Goal: Navigation & Orientation: Find specific page/section

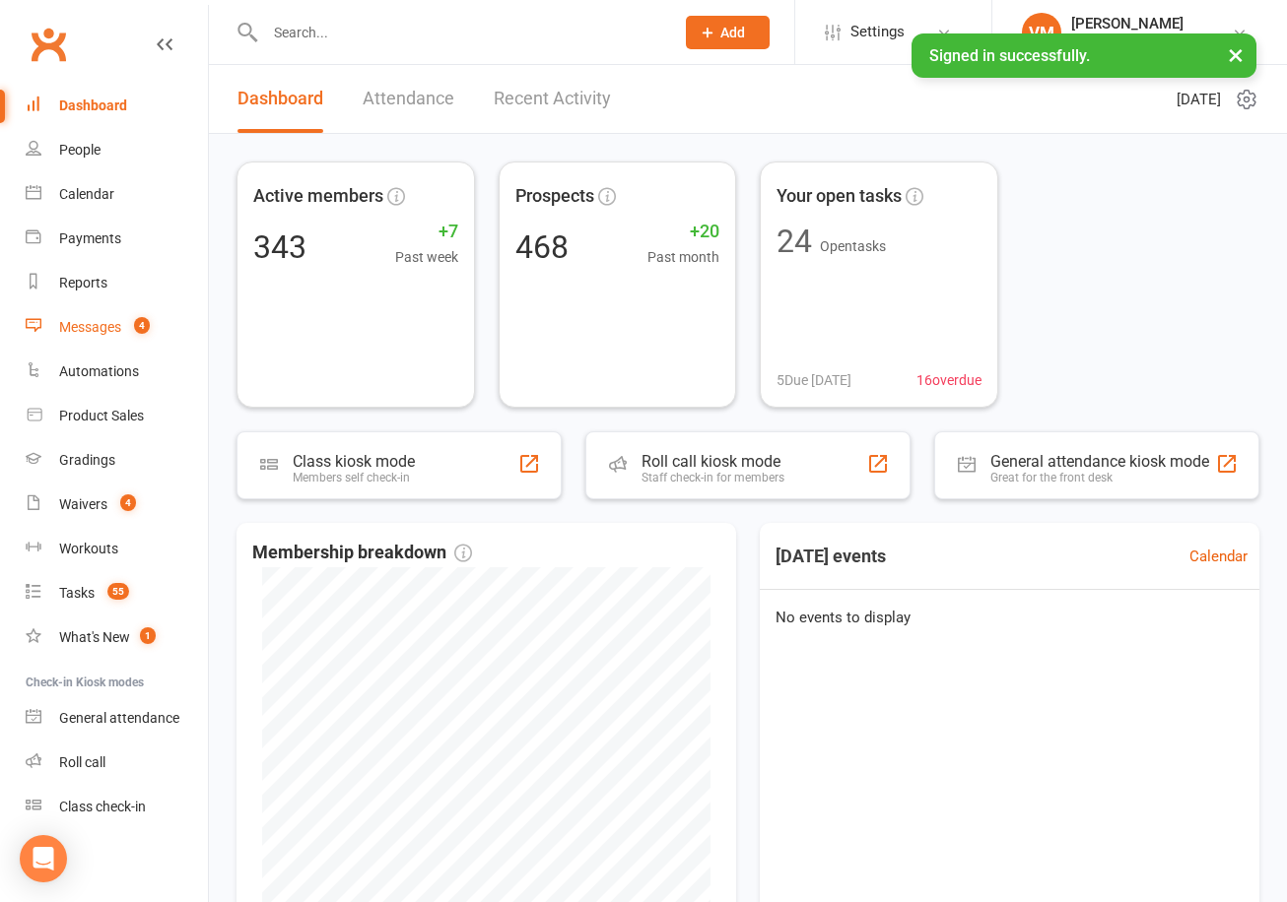
click at [108, 335] on link "Messages 4" at bounding box center [117, 327] width 182 height 44
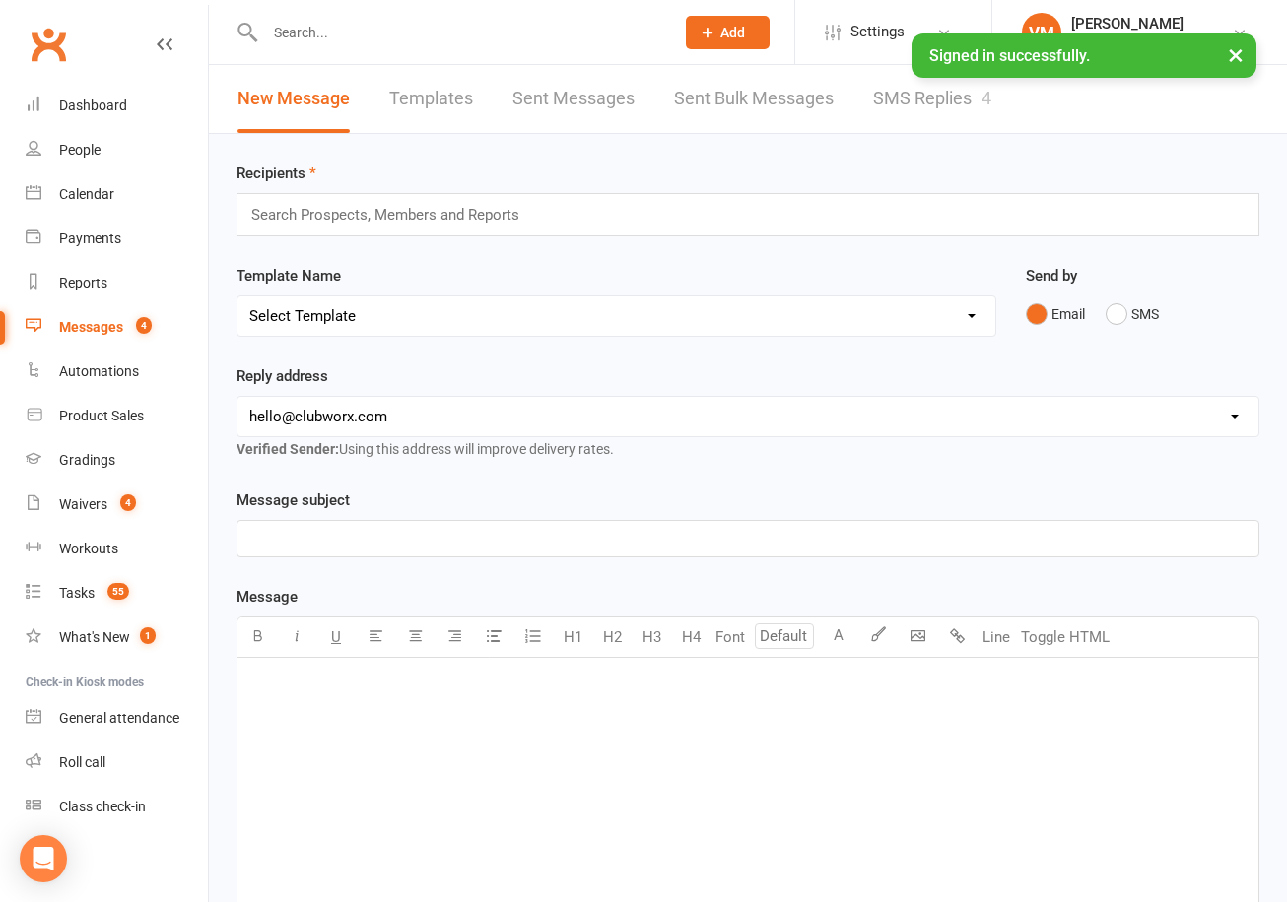
click at [863, 105] on div "New Message Templates Sent Messages Sent Bulk Messages SMS Replies 4" at bounding box center [614, 99] width 811 height 68
click at [904, 96] on link "SMS Replies 4" at bounding box center [932, 99] width 118 height 68
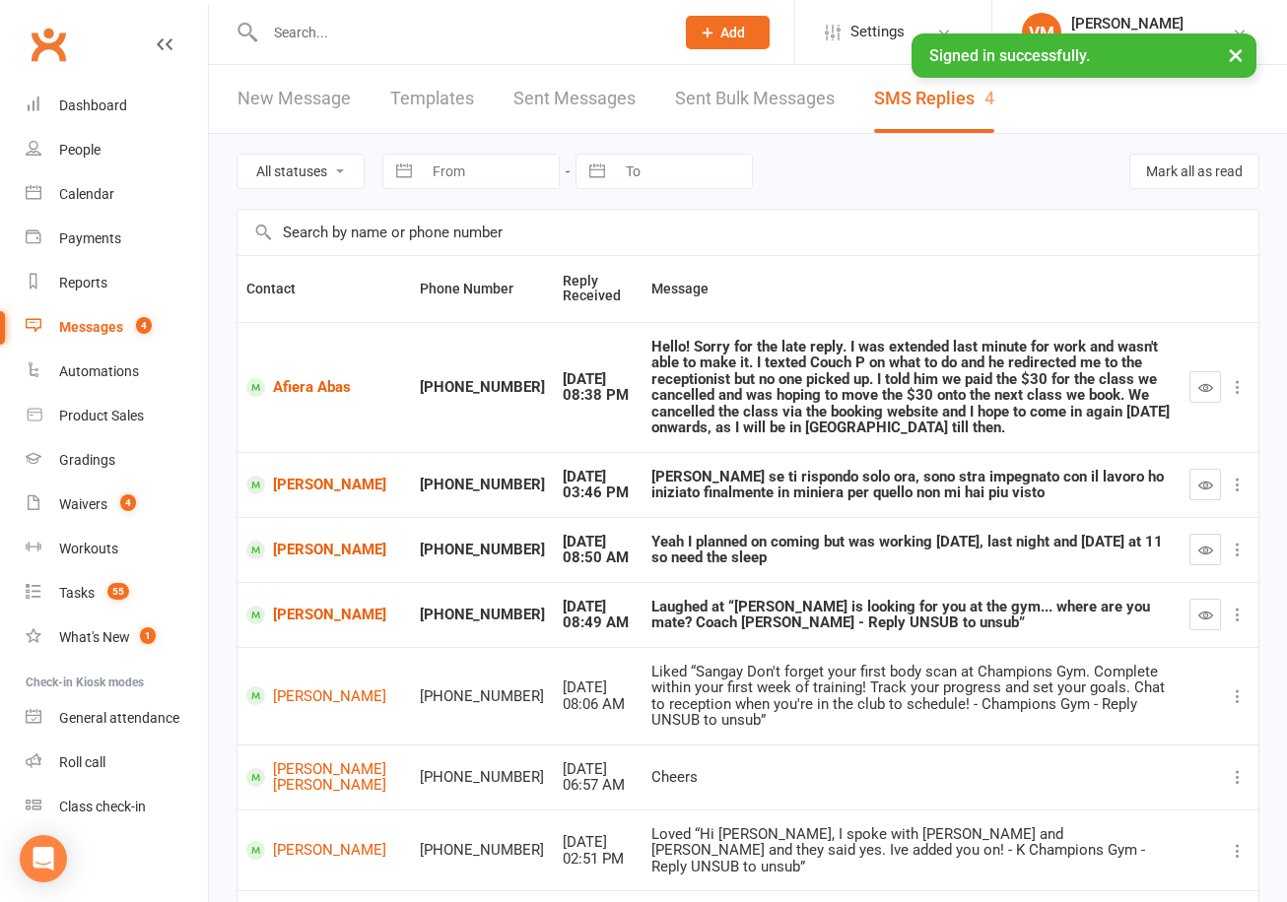
click at [123, 324] on link "Messages 4" at bounding box center [117, 327] width 182 height 44
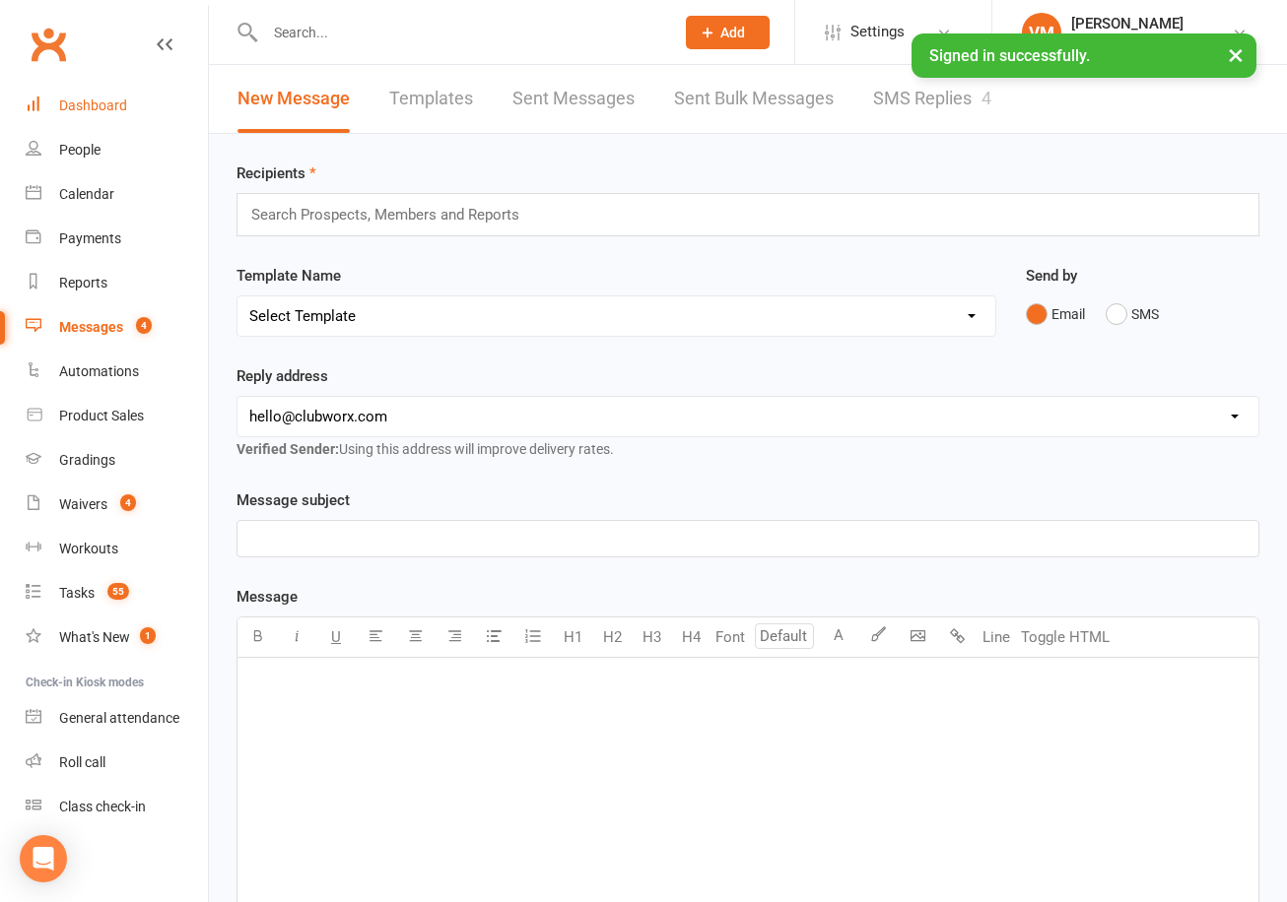
click at [110, 99] on div "Dashboard" at bounding box center [93, 106] width 68 height 16
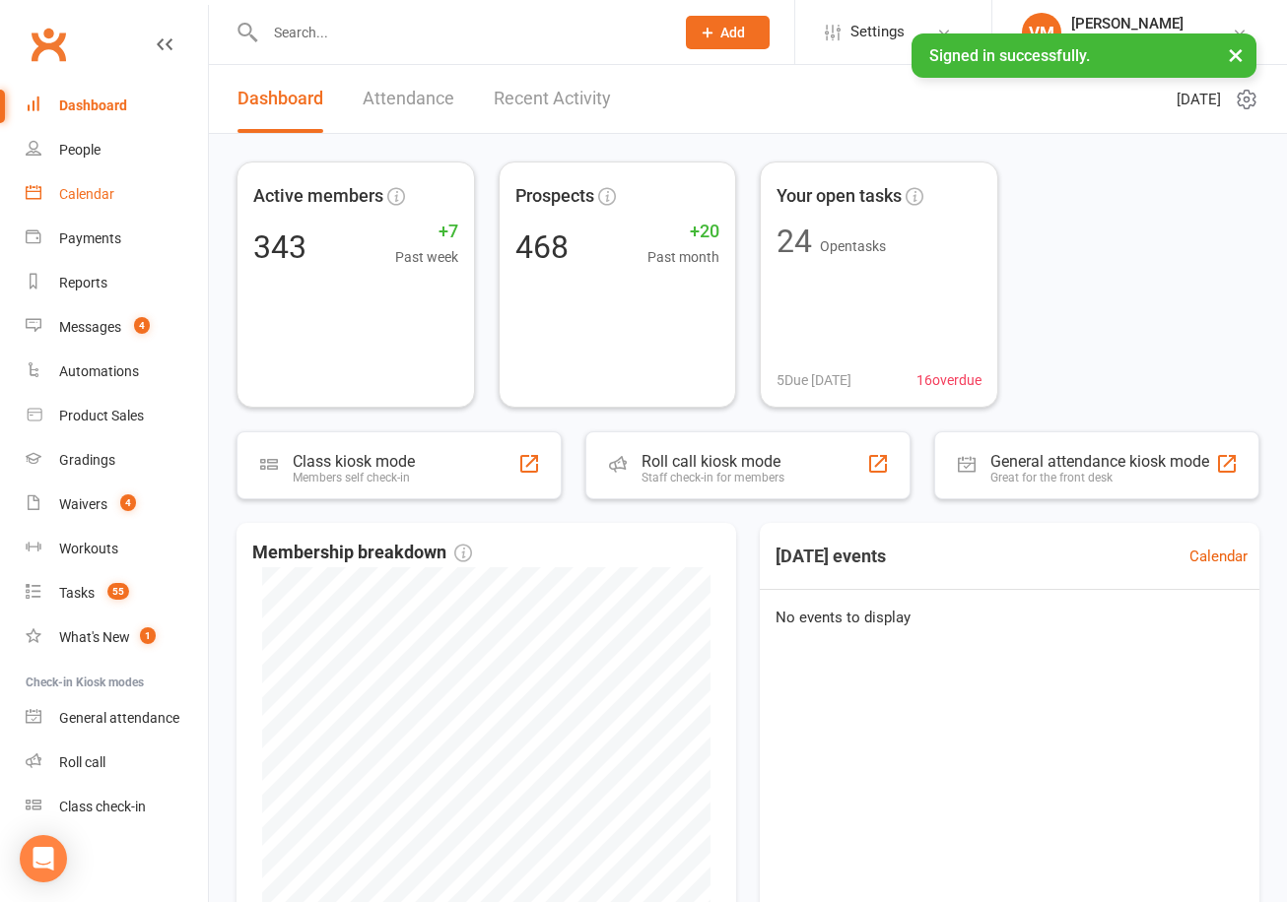
click at [94, 210] on link "Calendar" at bounding box center [117, 194] width 182 height 44
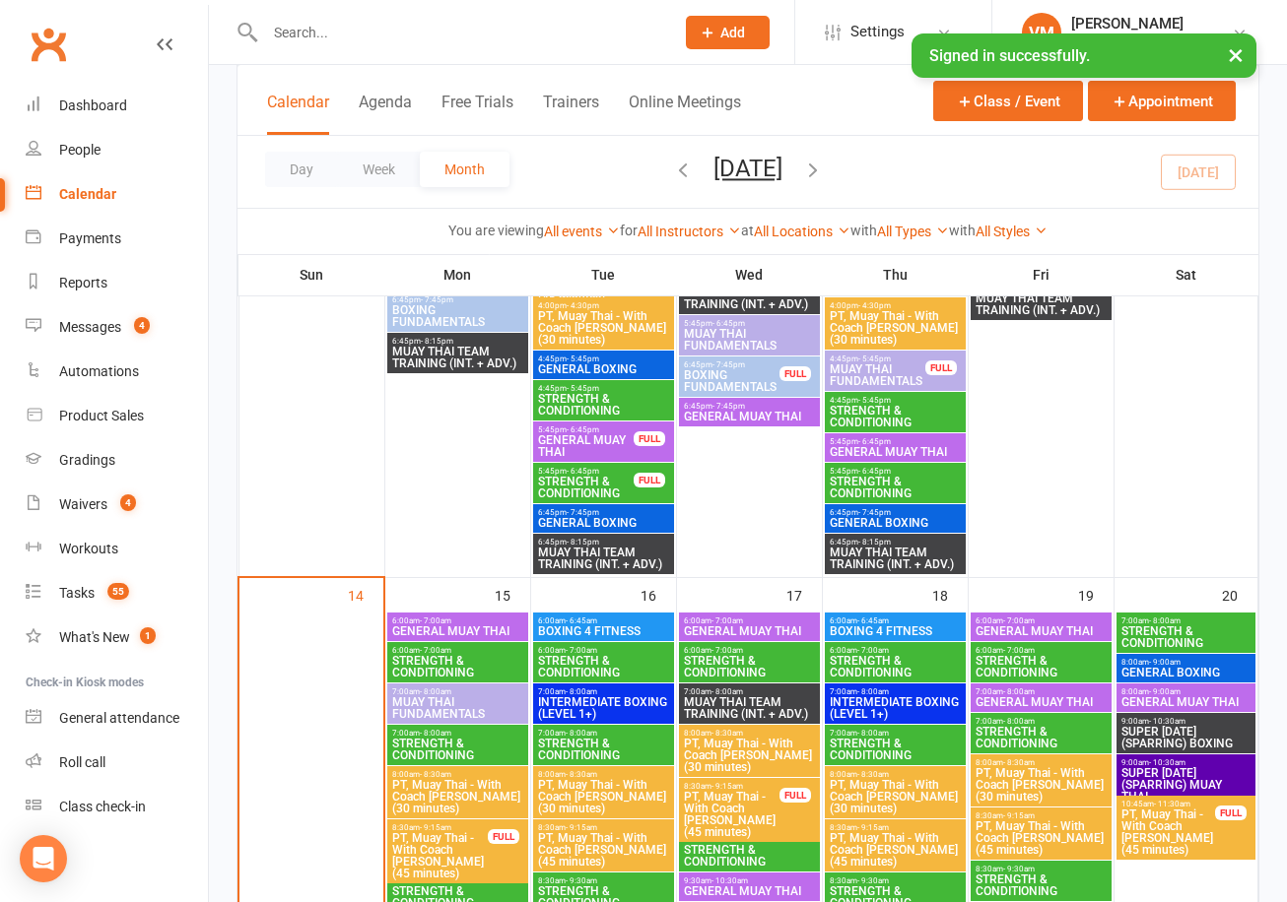
scroll to position [2022, 0]
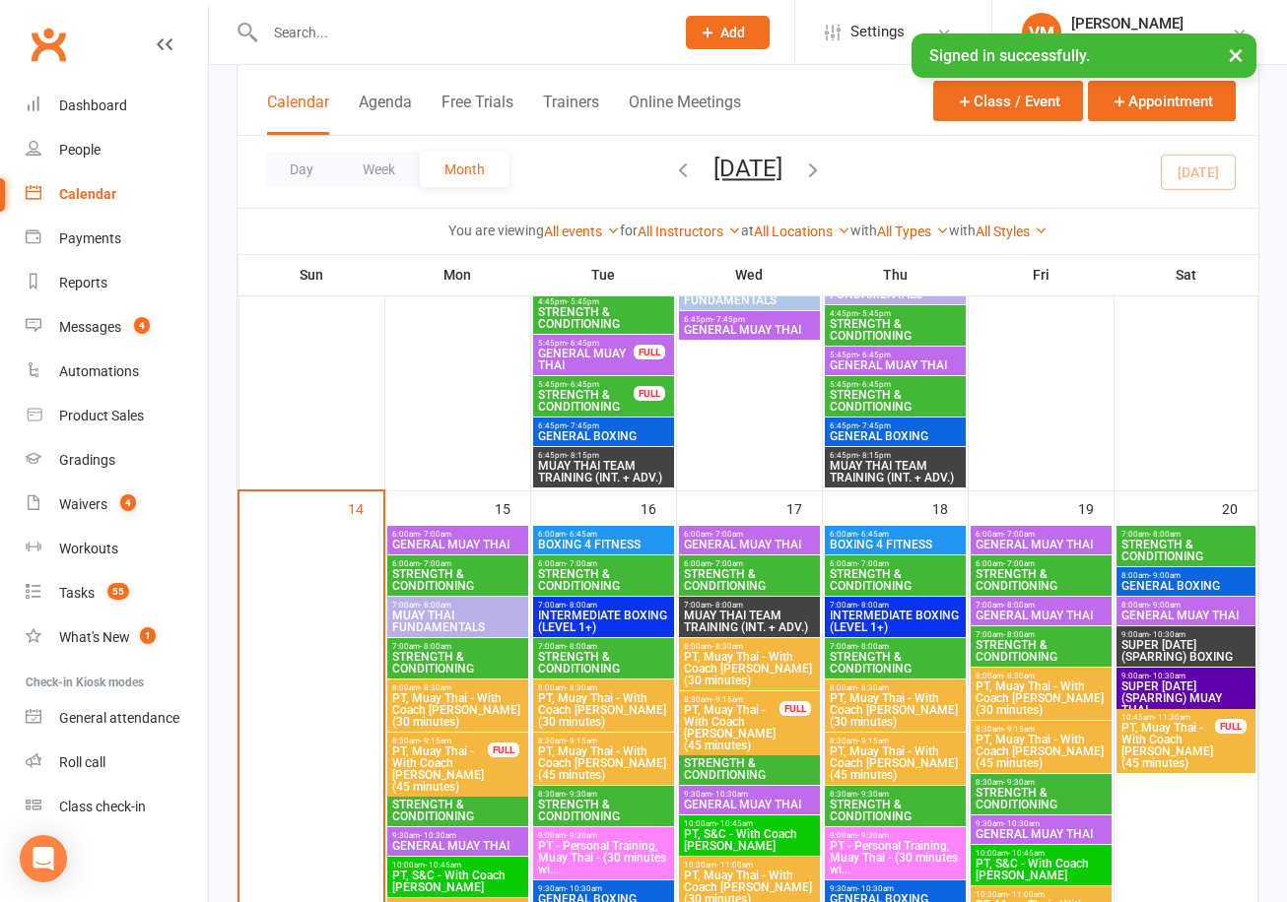
click at [462, 571] on span "STRENGTH & CONDITIONING" at bounding box center [457, 580] width 133 height 24
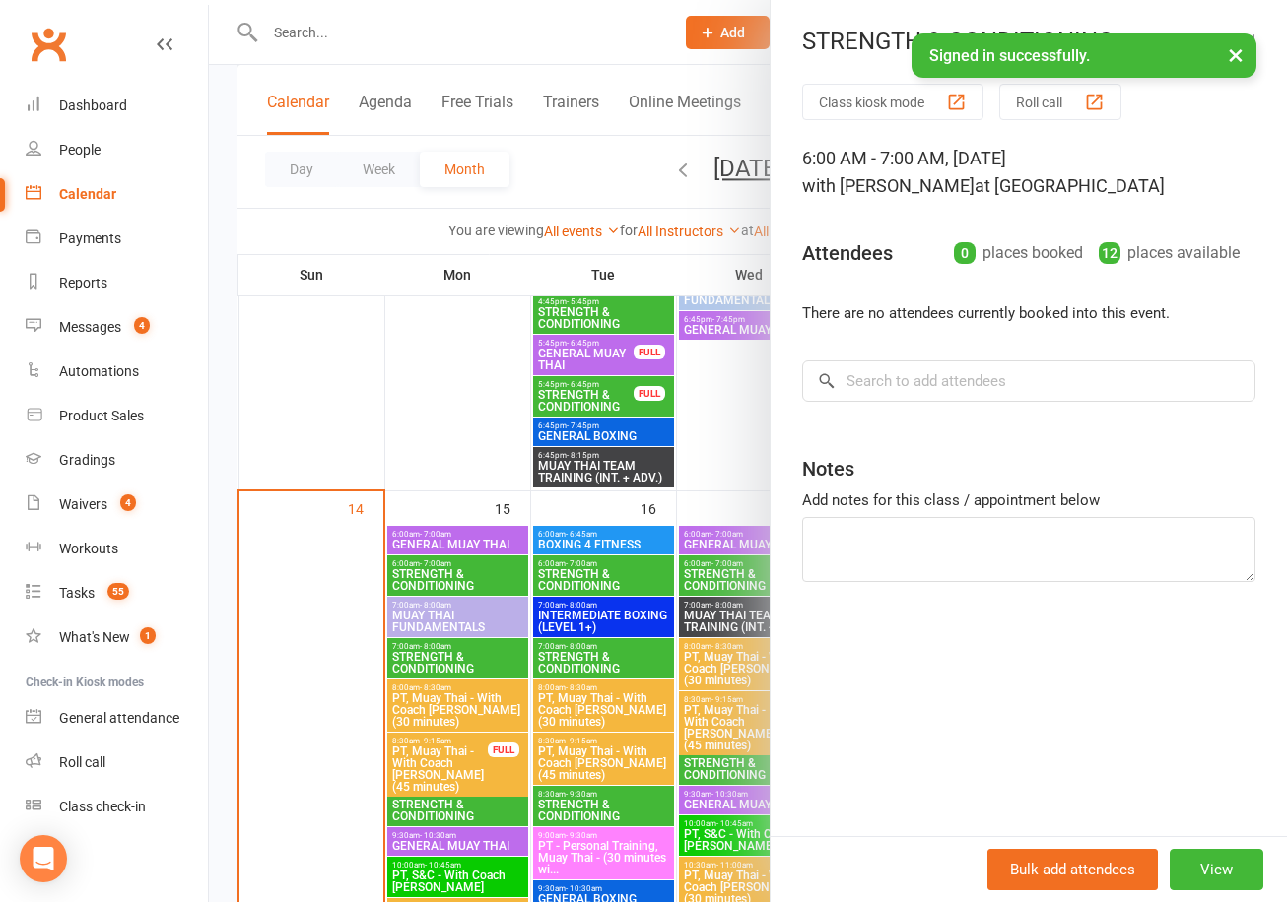
click at [441, 662] on div at bounding box center [748, 451] width 1078 height 902
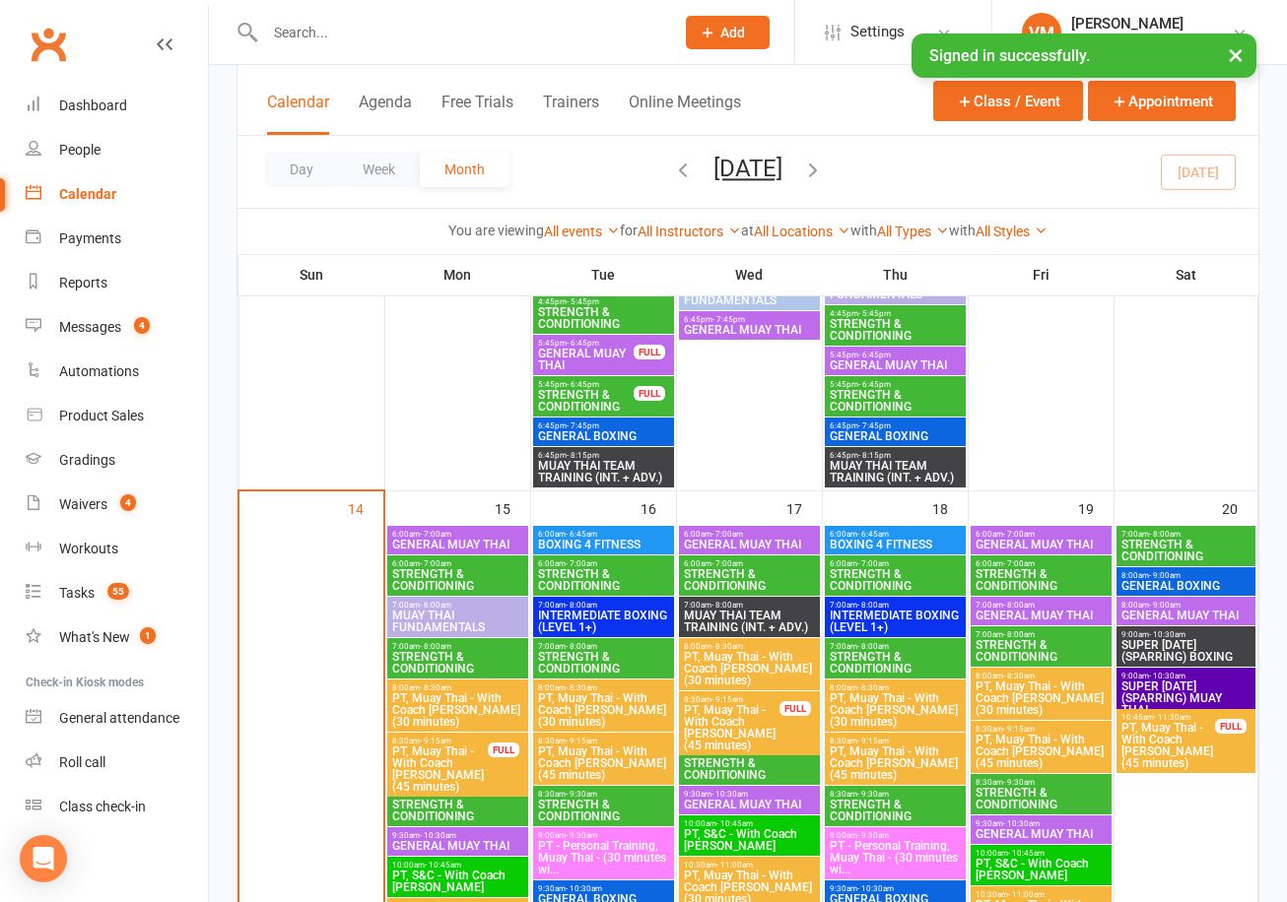
click at [441, 662] on span "STRENGTH & CONDITIONING" at bounding box center [457, 663] width 133 height 24
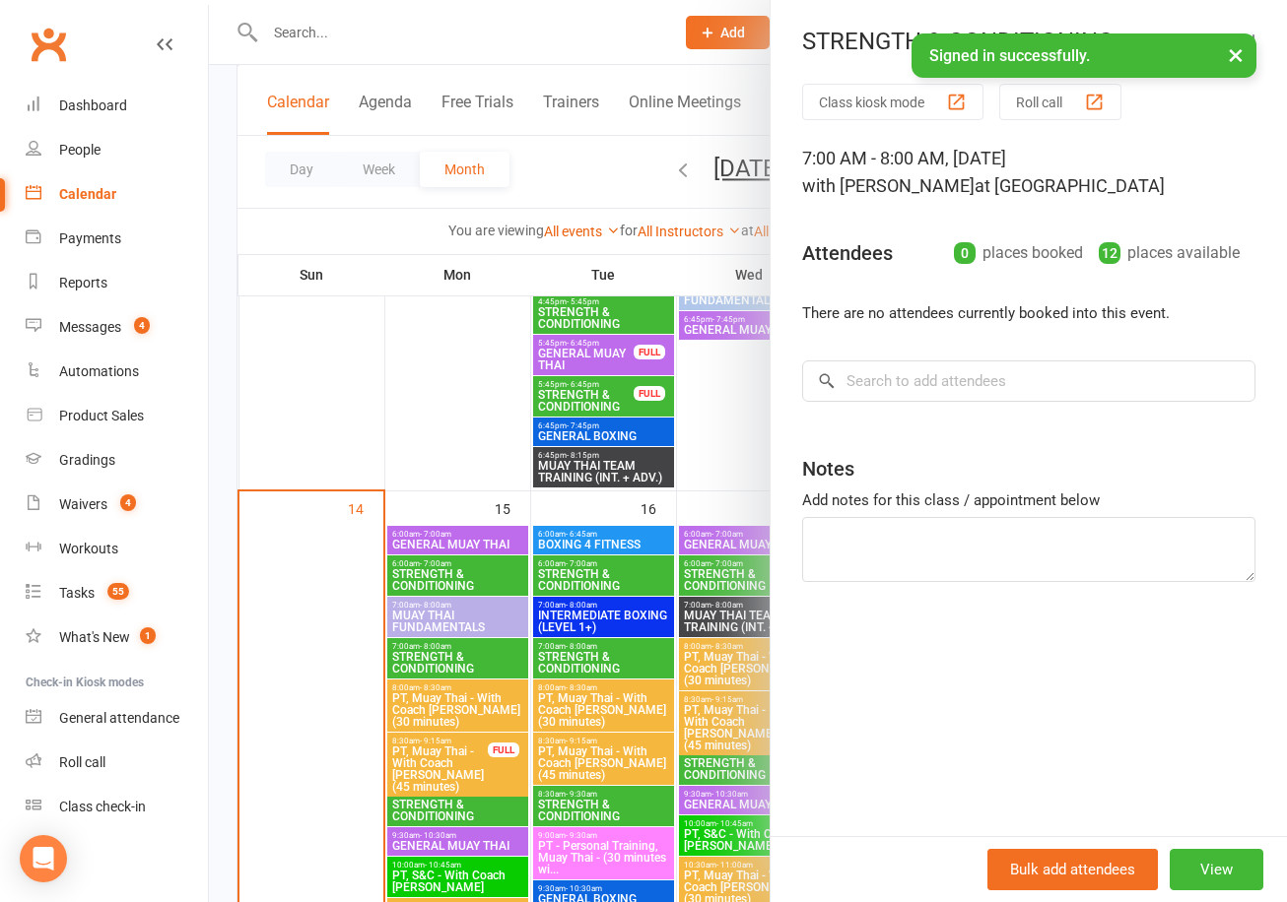
click at [441, 666] on div at bounding box center [748, 451] width 1078 height 902
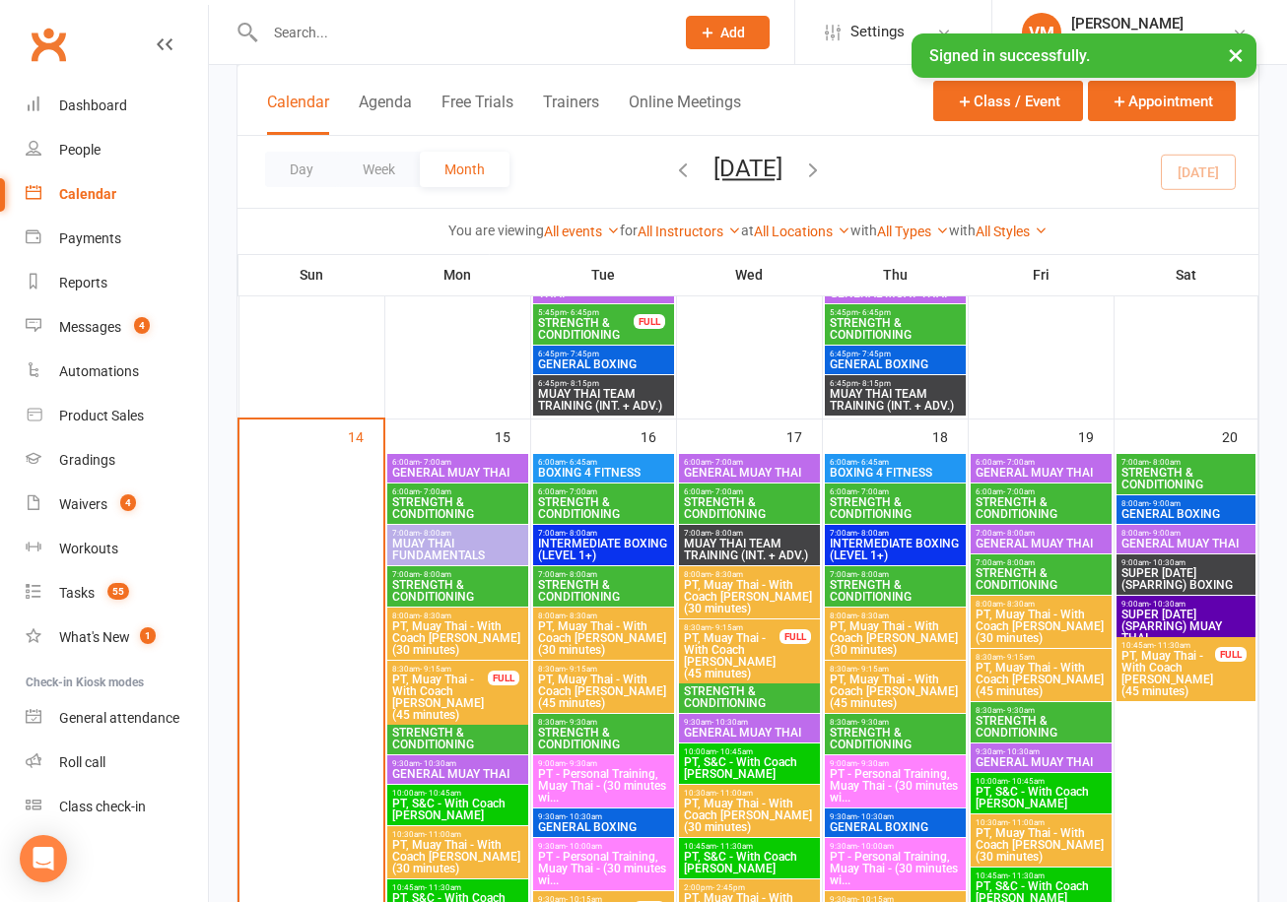
scroll to position [2132, 0]
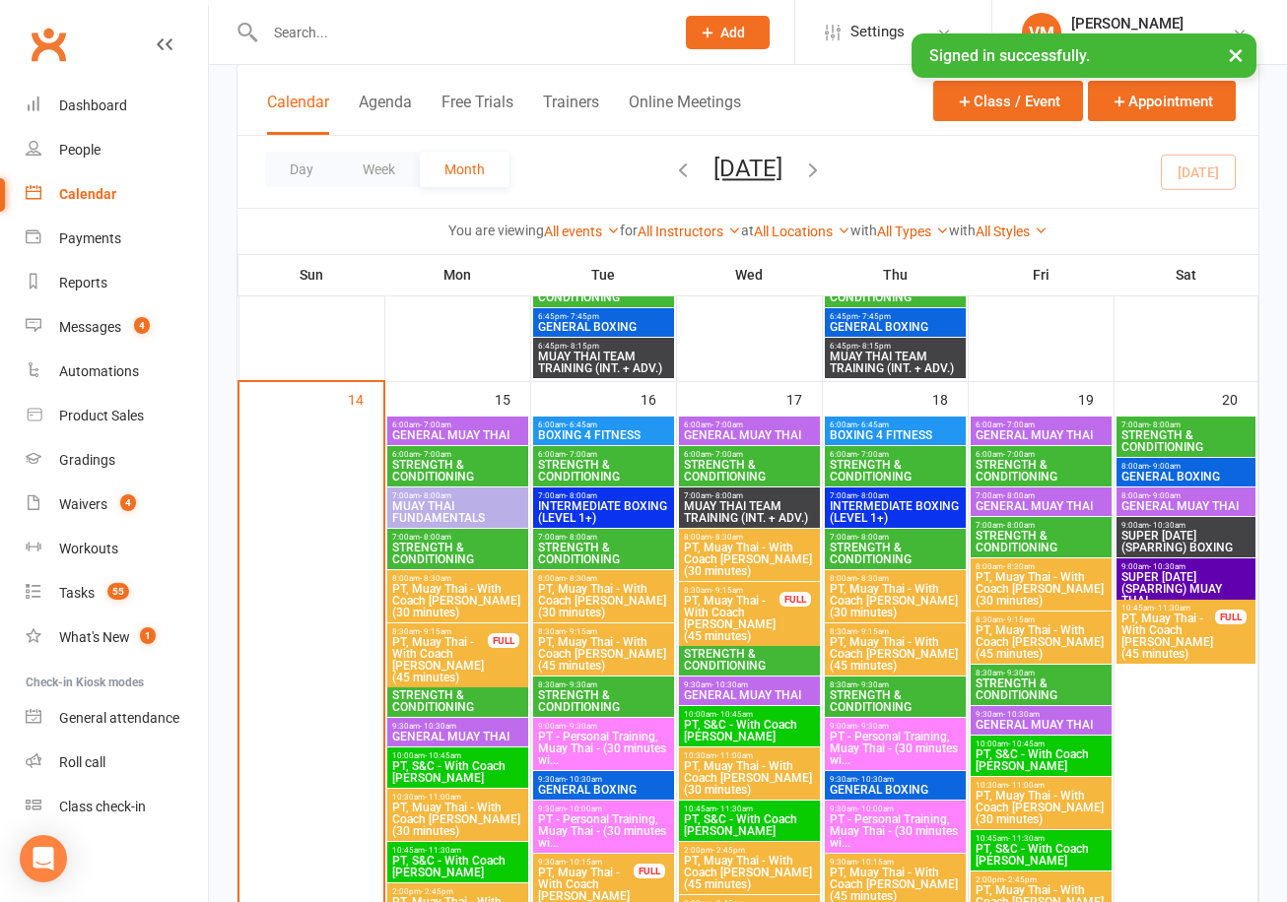
click at [437, 677] on div "8:30am - 9:30am STRENGTH & CONDITIONING" at bounding box center [457, 697] width 141 height 40
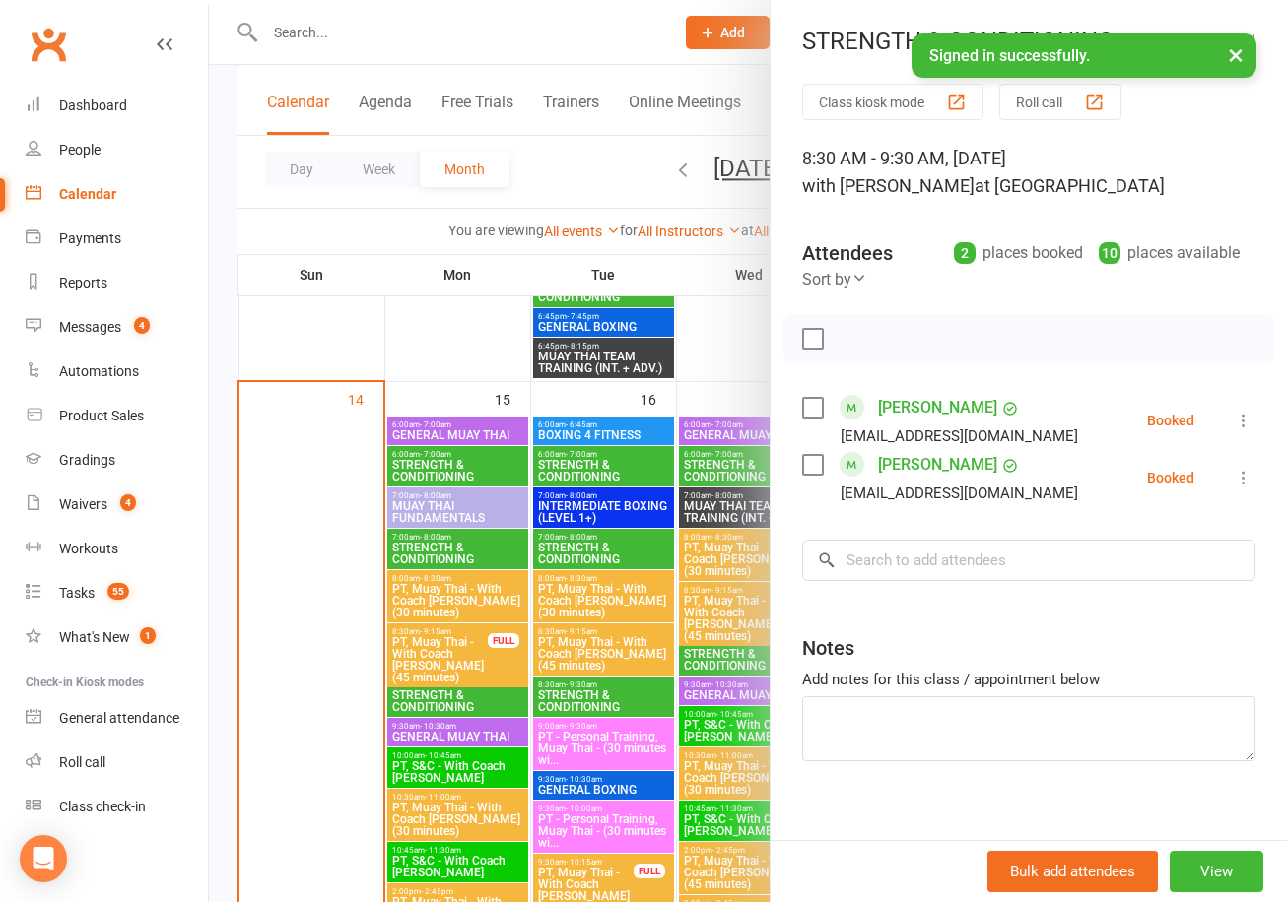
click at [435, 694] on div at bounding box center [748, 451] width 1078 height 902
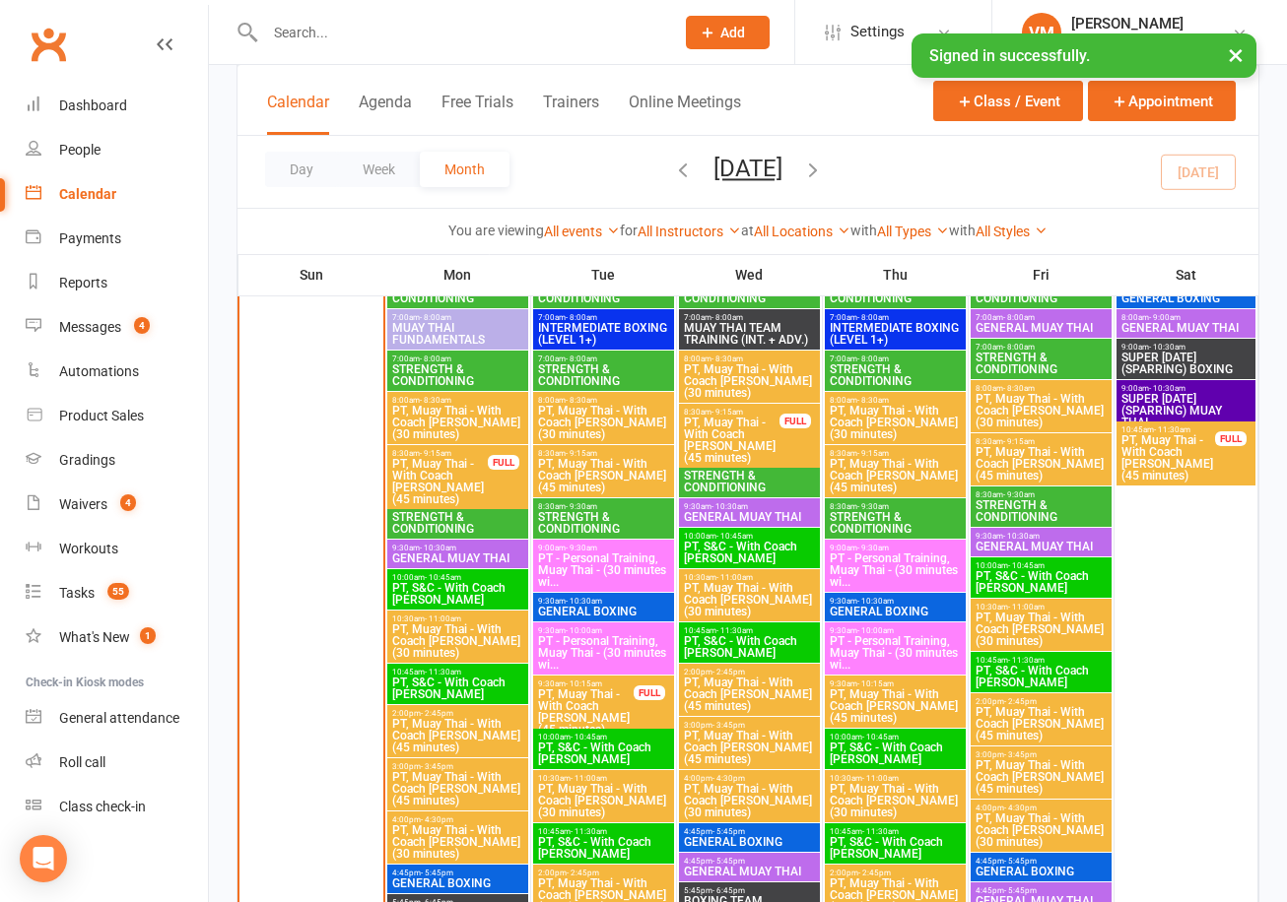
scroll to position [2124, 0]
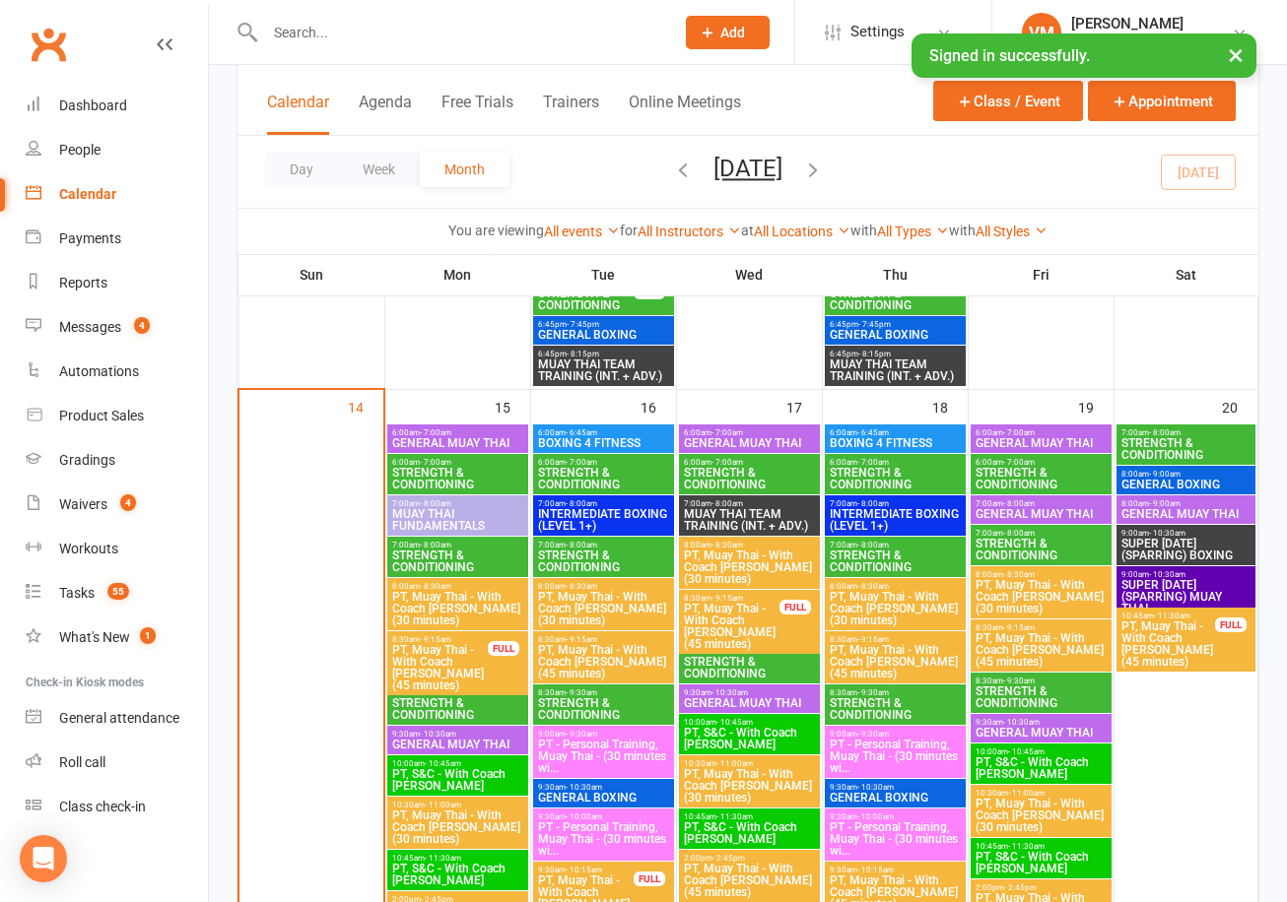
click at [609, 468] on span "STRENGTH & CONDITIONING" at bounding box center [603, 479] width 133 height 24
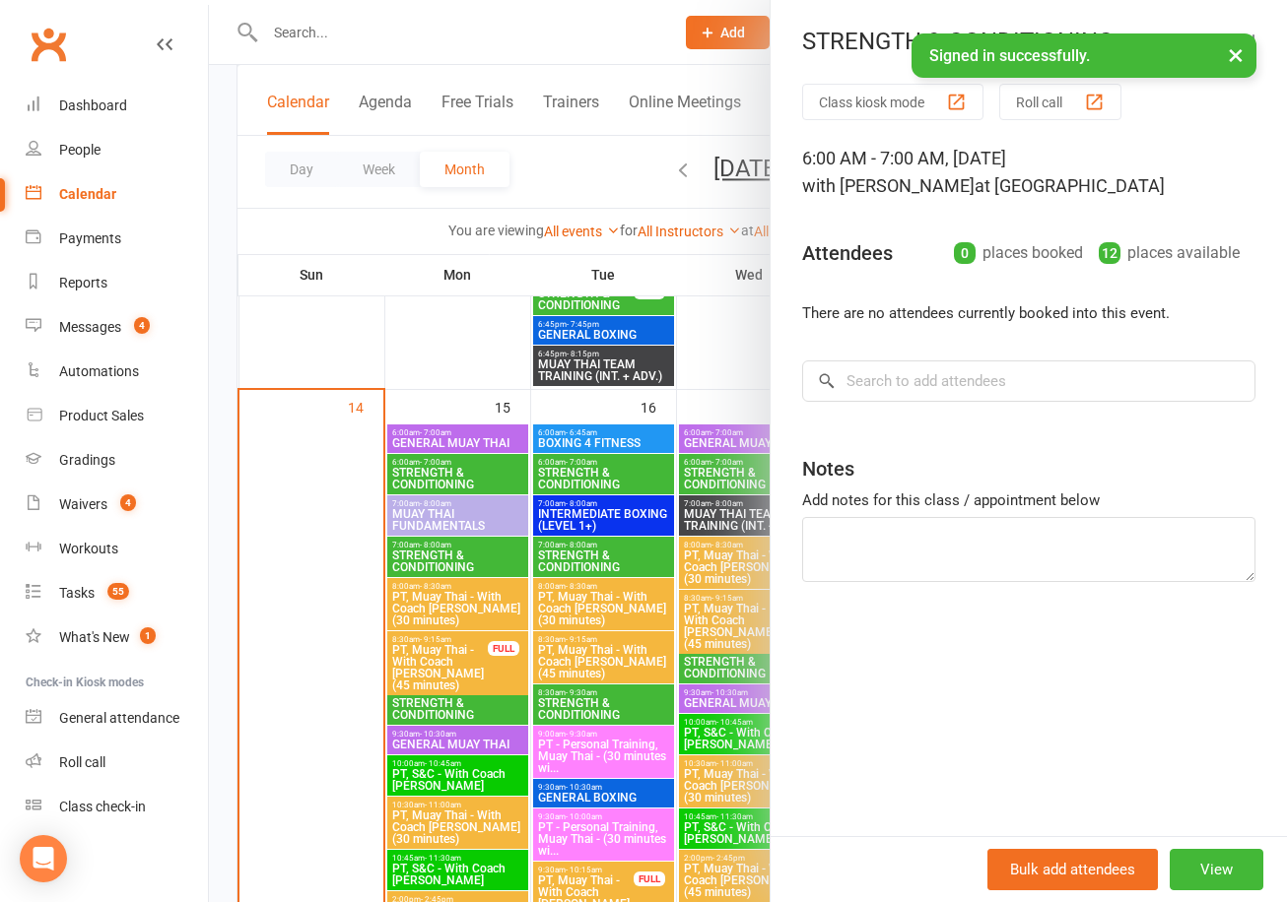
click at [584, 481] on div at bounding box center [748, 451] width 1078 height 902
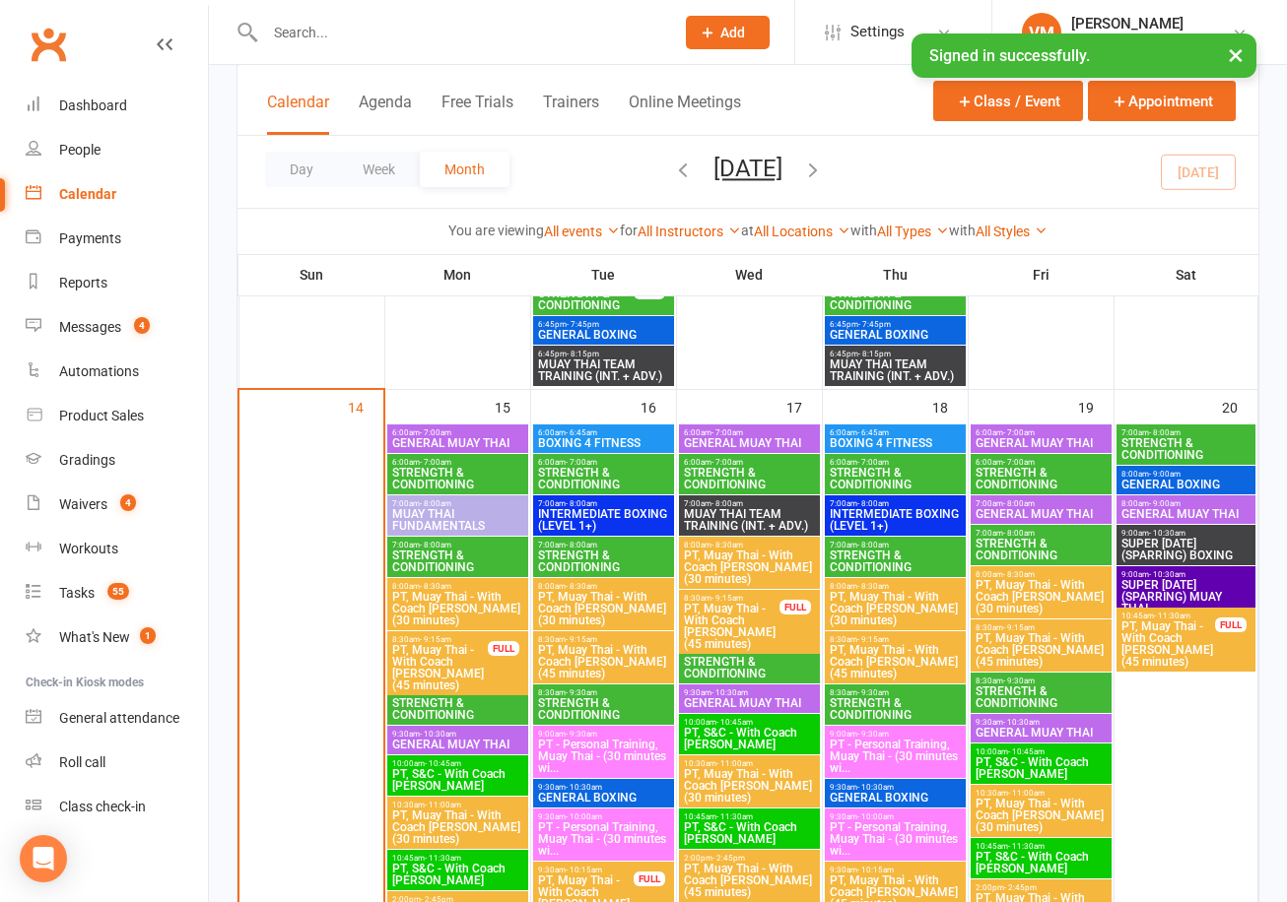
click at [558, 562] on span "STRENGTH & CONDITIONING" at bounding box center [603, 562] width 133 height 24
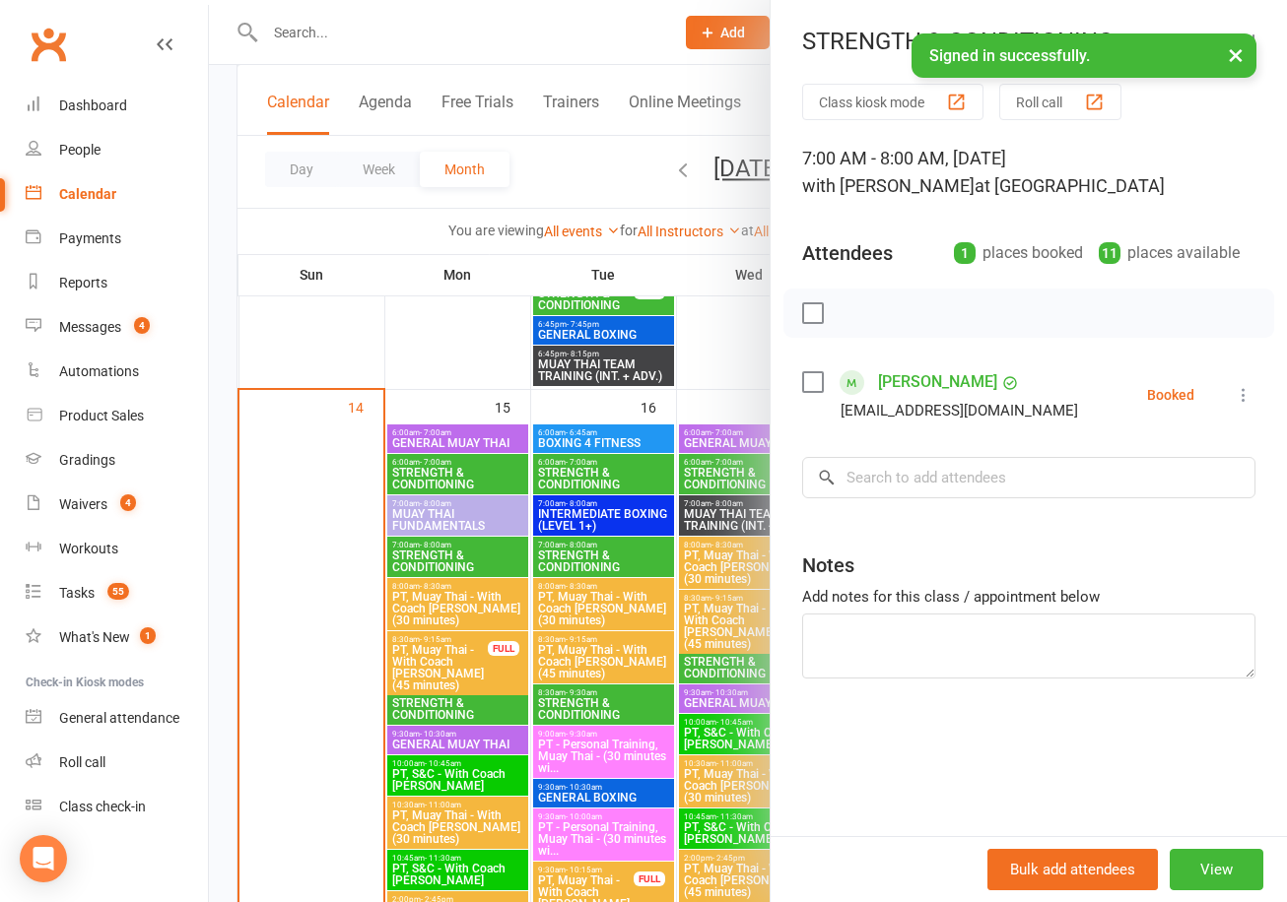
click at [561, 557] on div at bounding box center [748, 451] width 1078 height 902
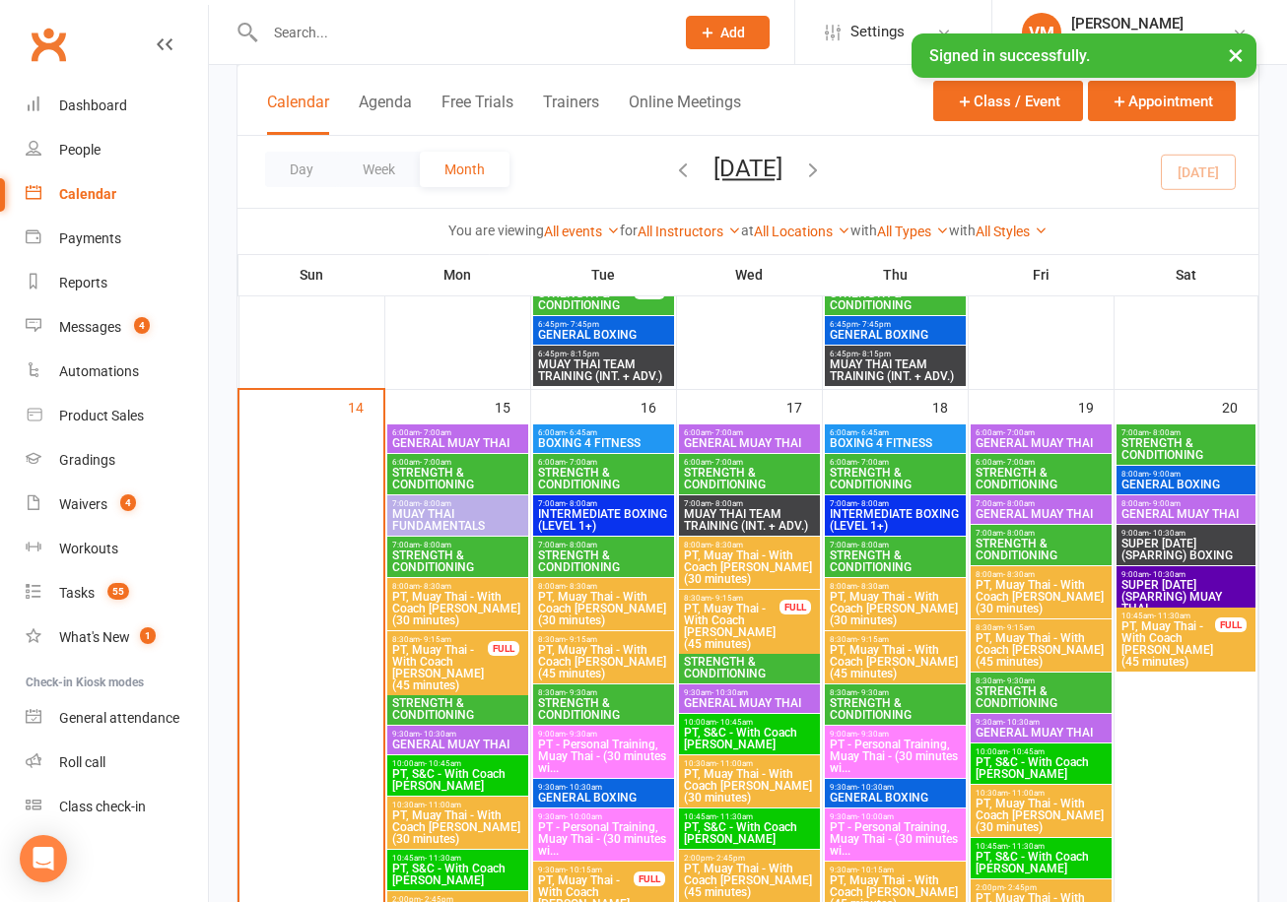
click at [571, 708] on span "STRENGTH & CONDITIONING" at bounding box center [603, 709] width 133 height 24
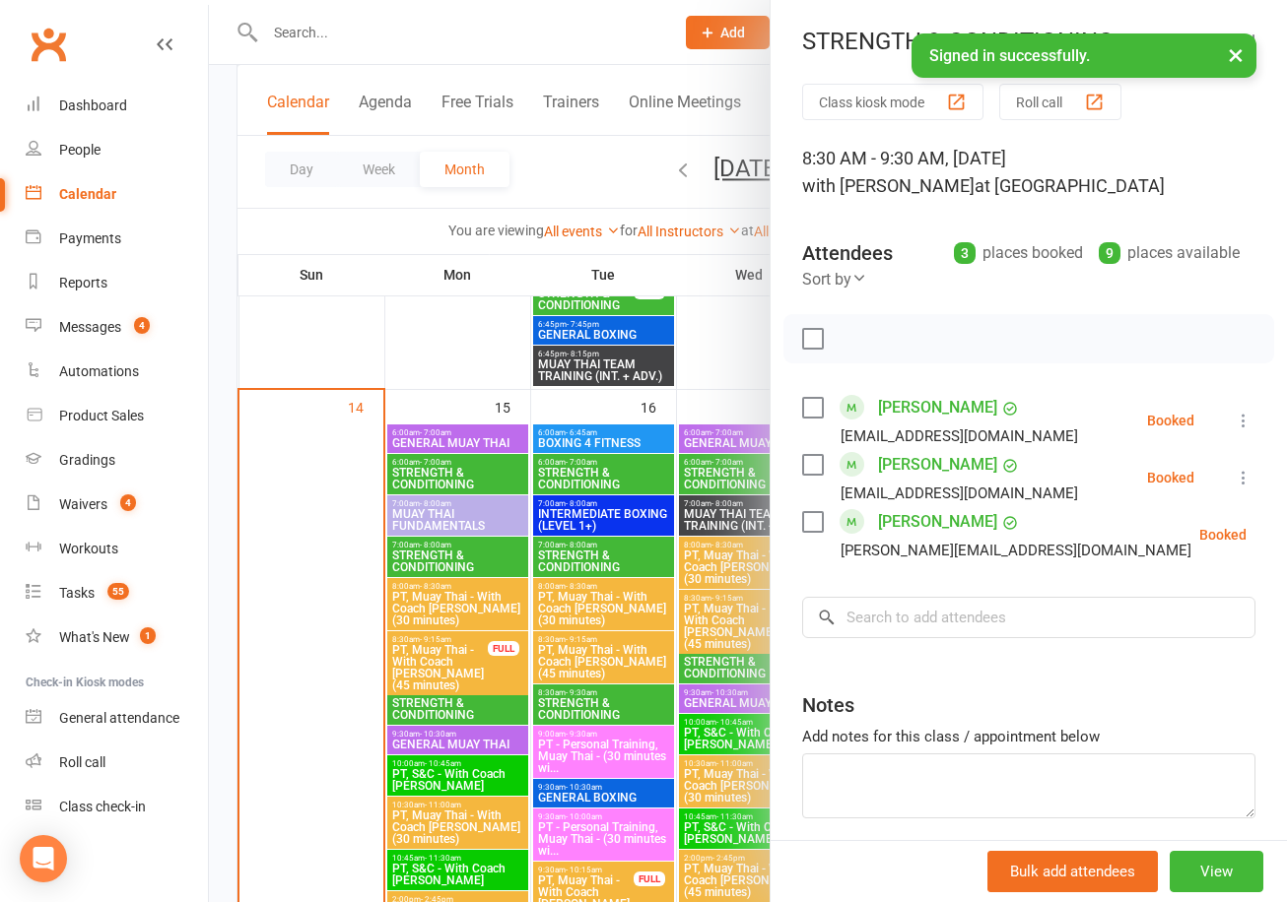
click at [571, 708] on div at bounding box center [748, 451] width 1078 height 902
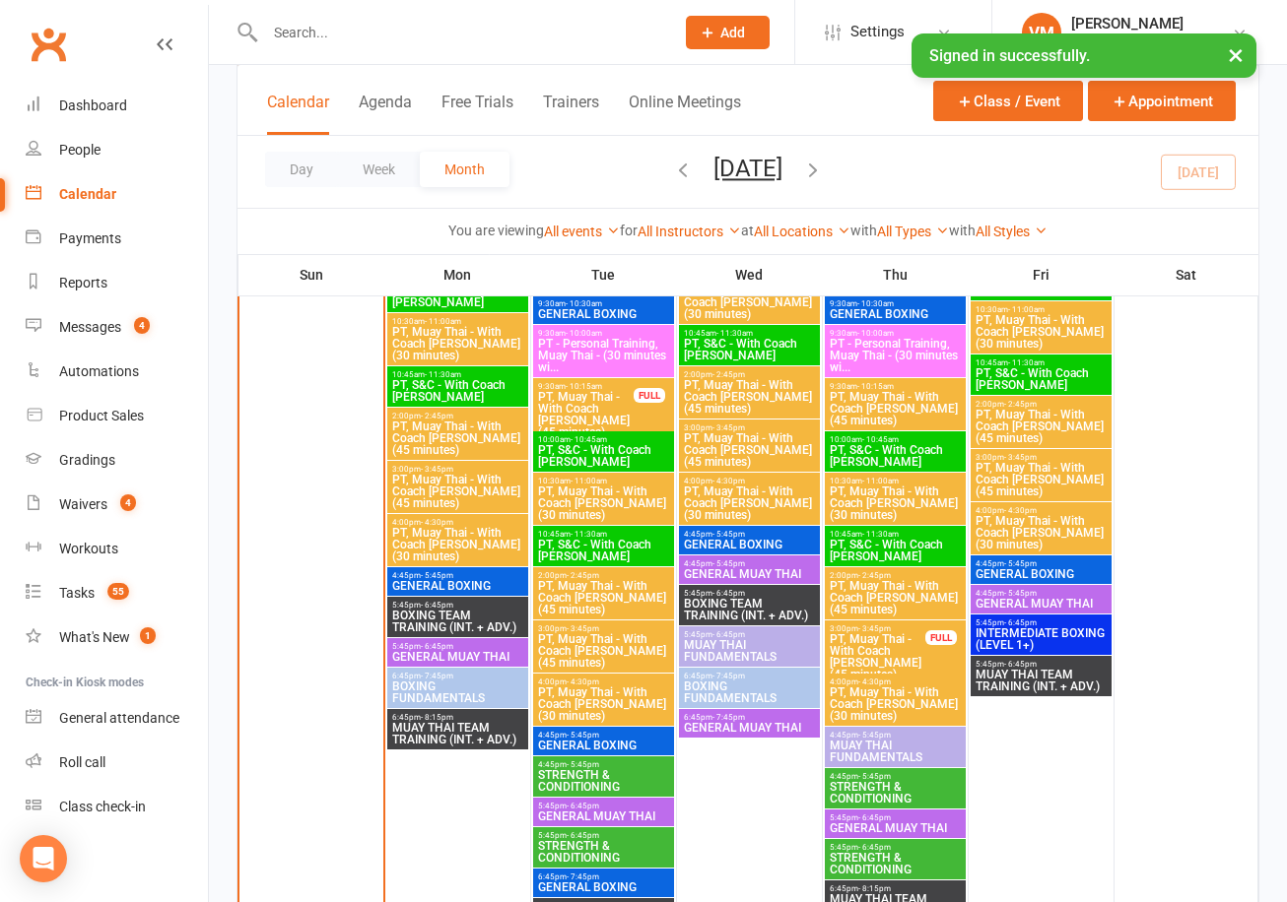
scroll to position [2648, 0]
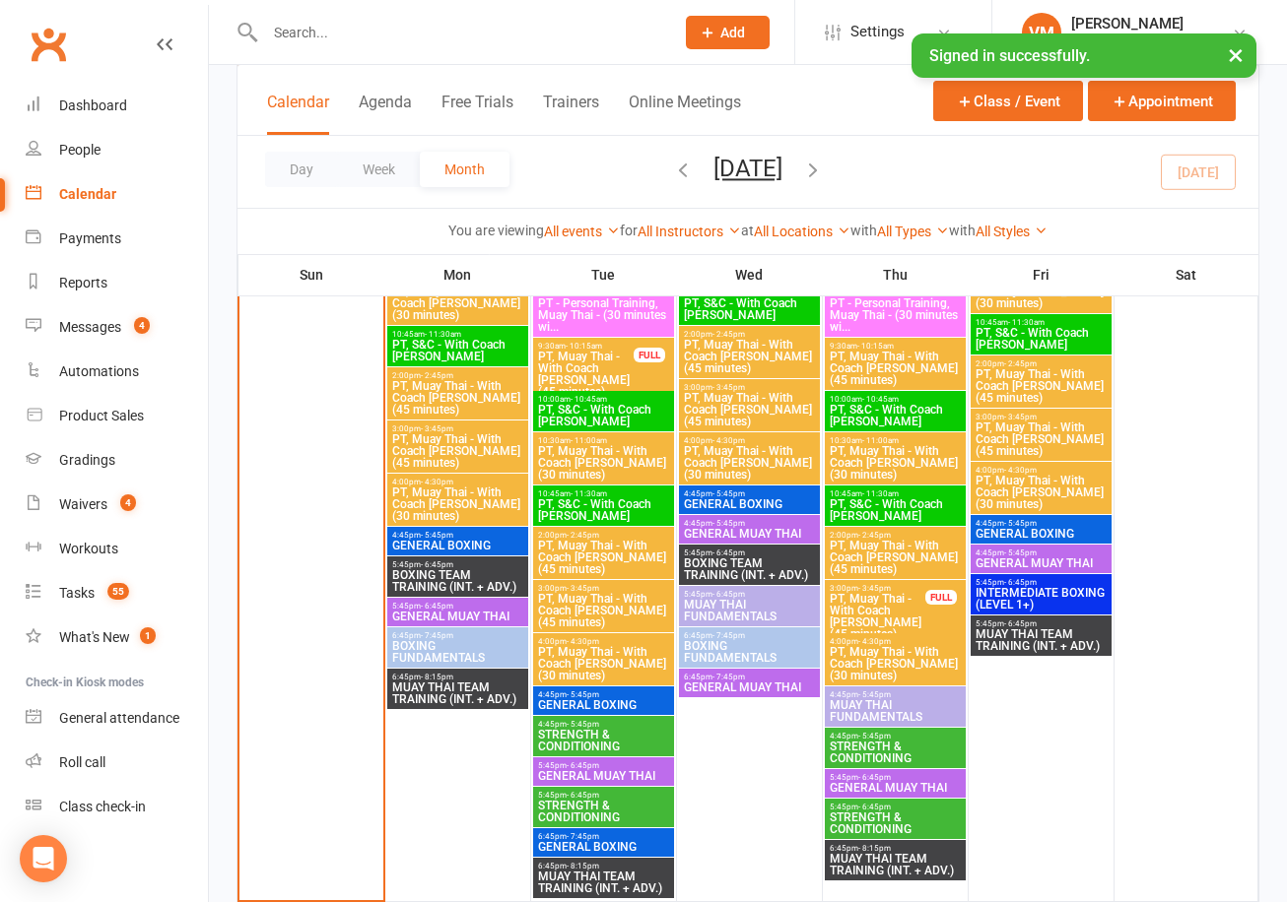
click at [581, 730] on span "STRENGTH & CONDITIONING" at bounding box center [603, 741] width 133 height 24
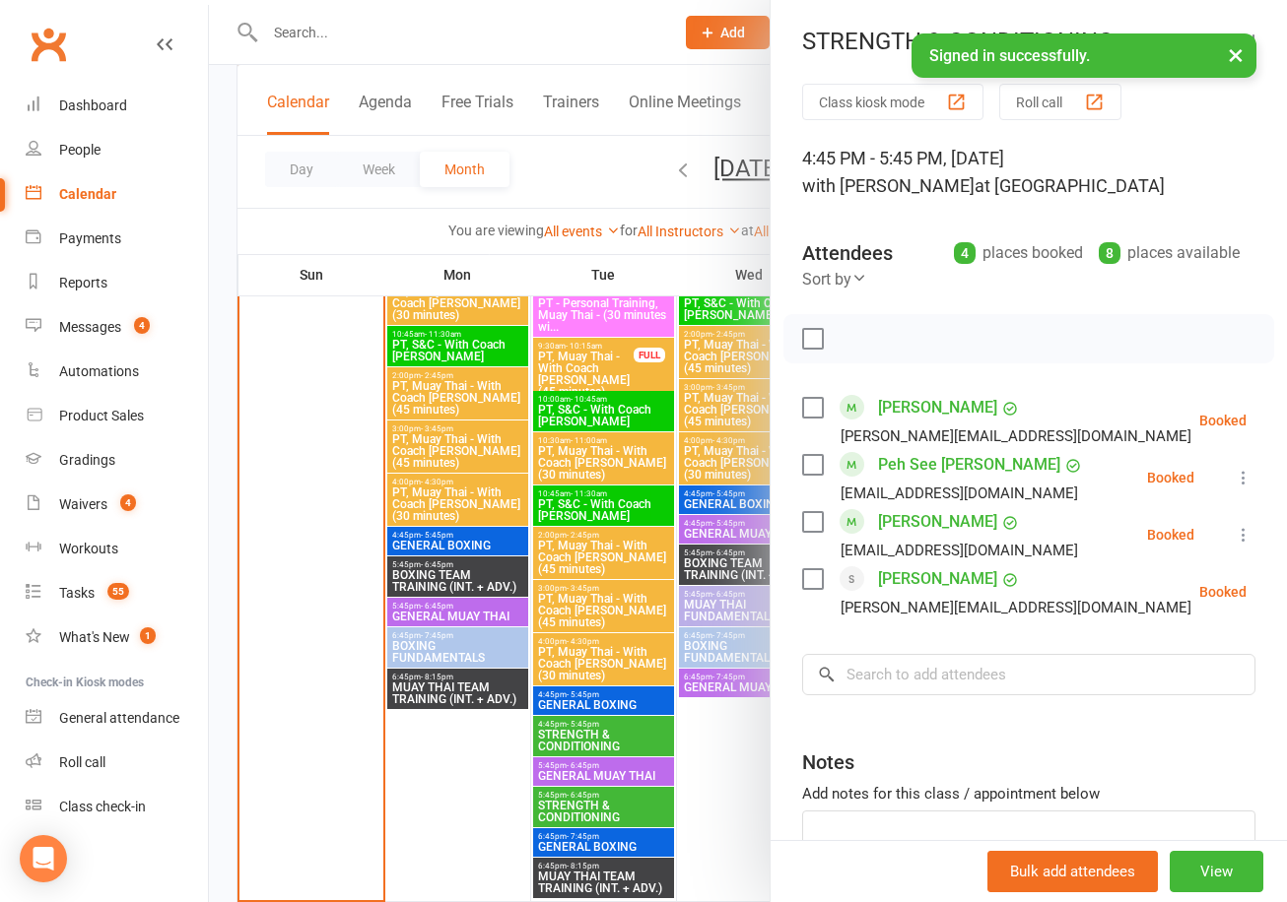
click at [588, 802] on div at bounding box center [748, 451] width 1078 height 902
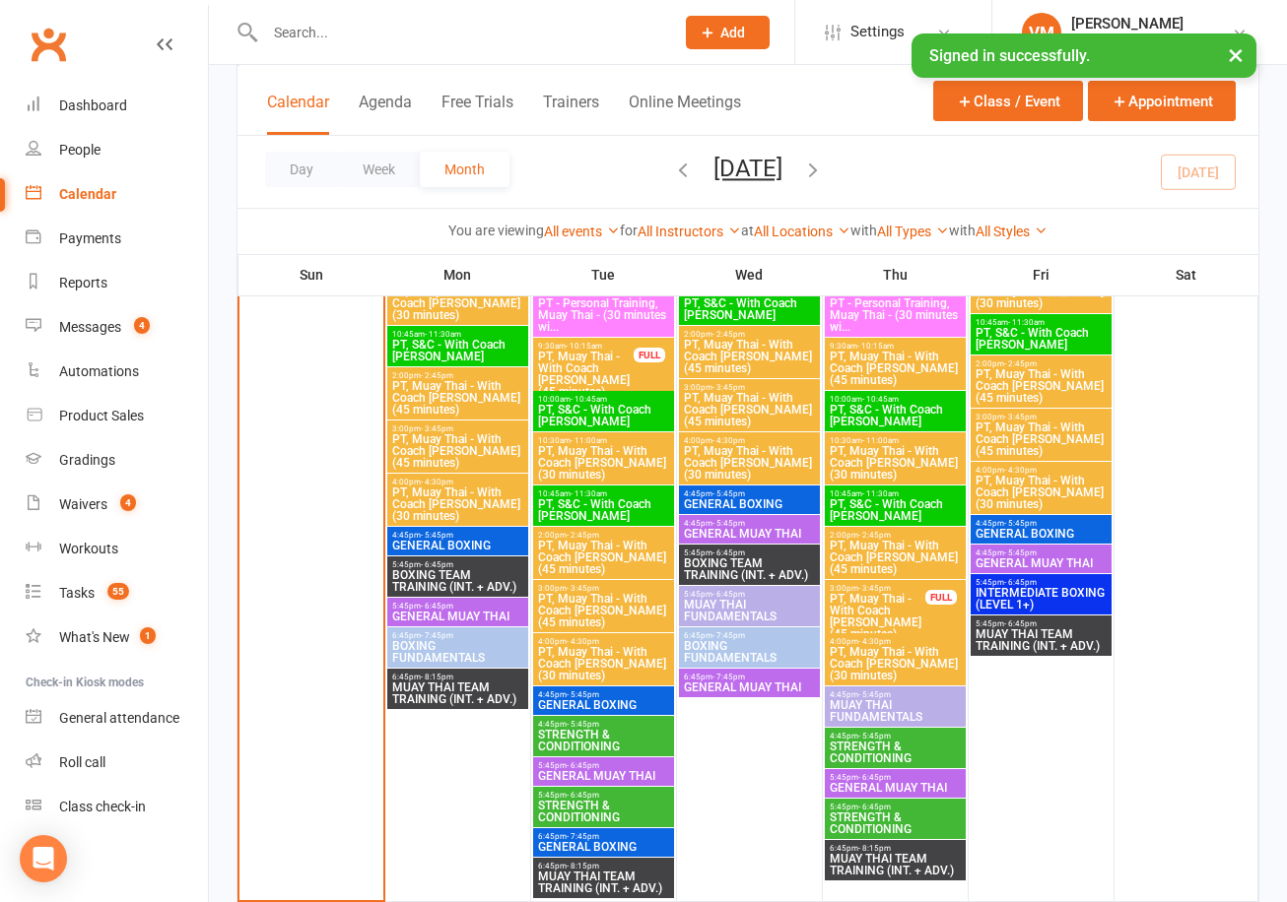
click at [588, 802] on span "STRENGTH & CONDITIONING" at bounding box center [603, 812] width 133 height 24
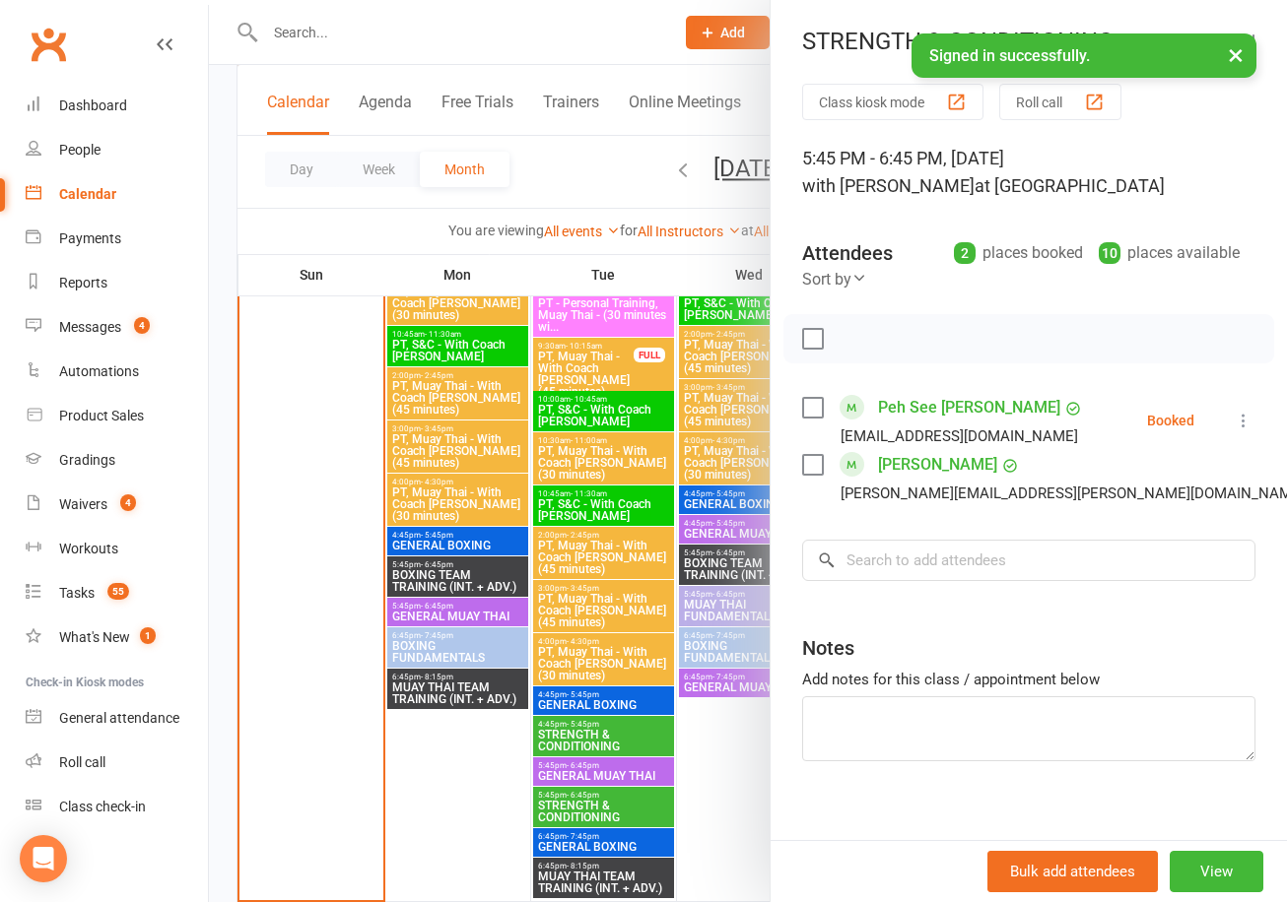
click at [588, 802] on div at bounding box center [748, 451] width 1078 height 902
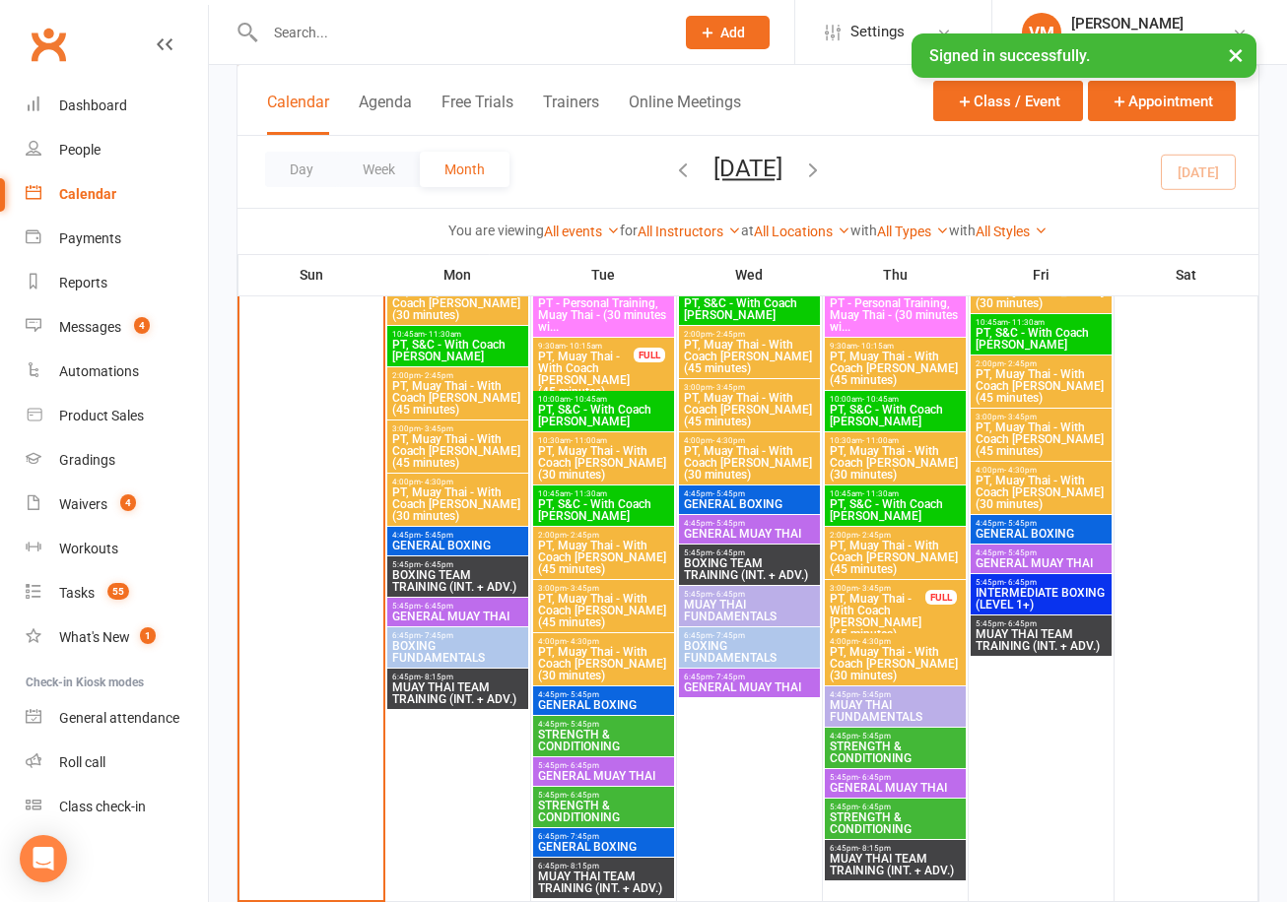
click at [882, 812] on span "STRENGTH & CONDITIONING" at bounding box center [894, 824] width 133 height 24
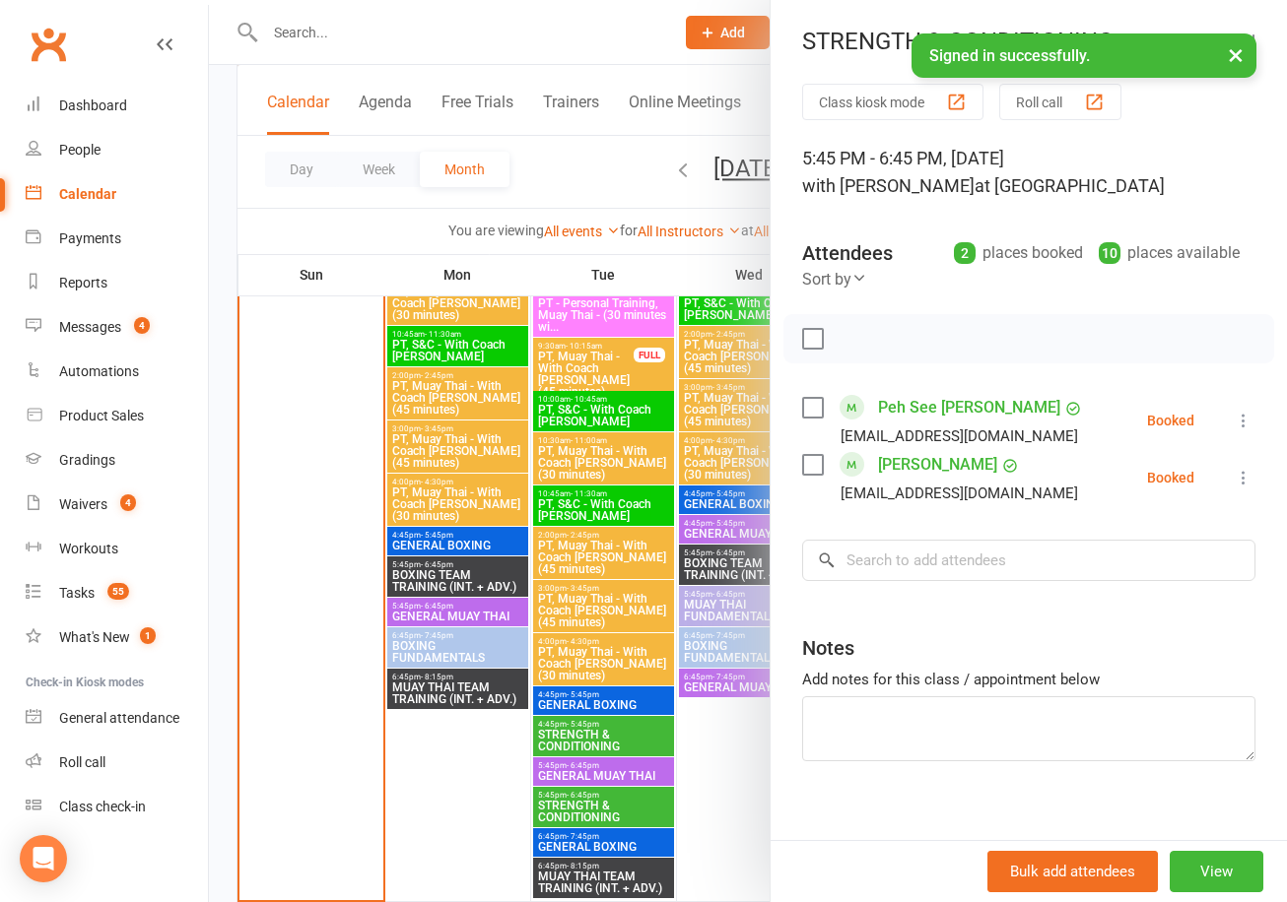
click at [717, 785] on div at bounding box center [748, 451] width 1078 height 902
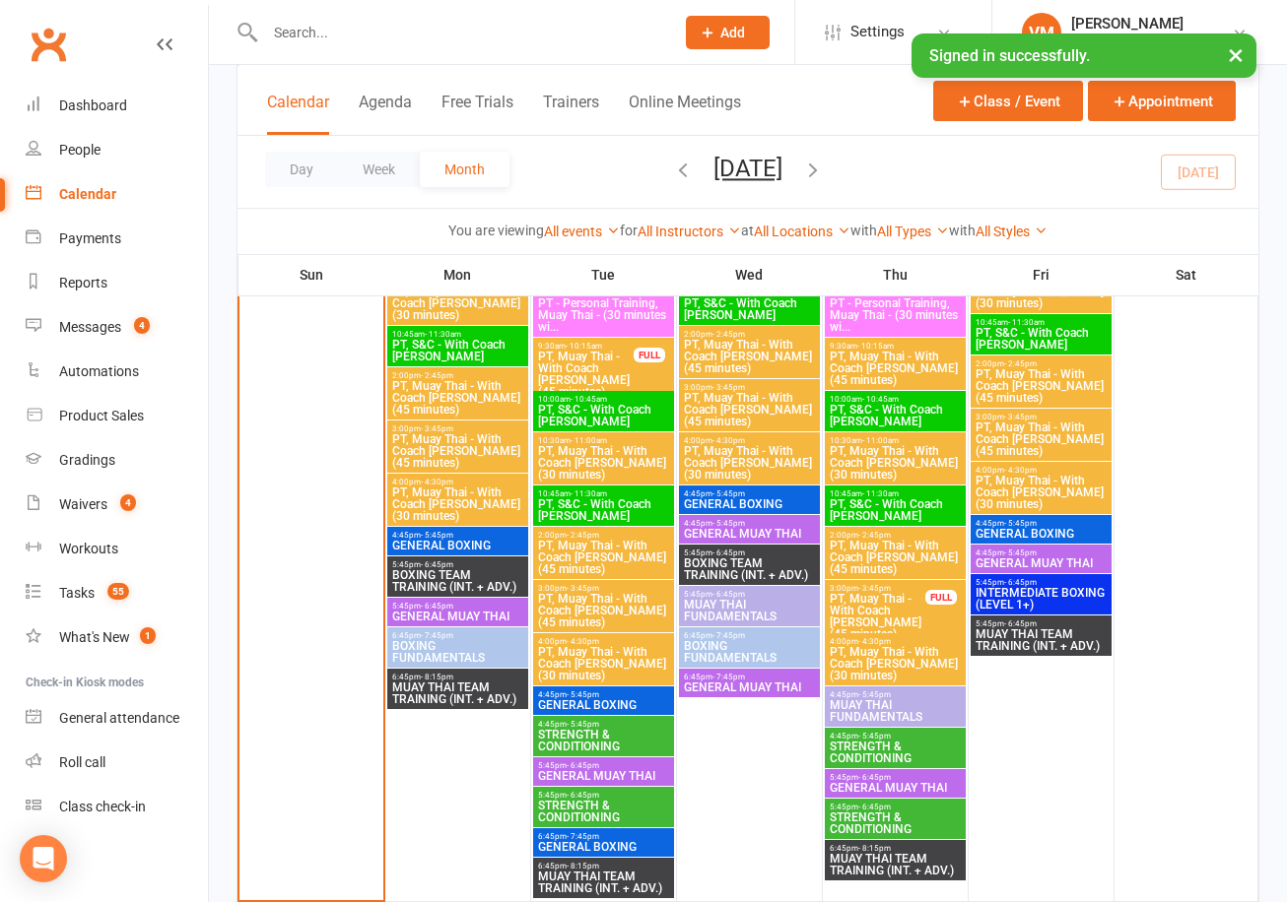
click at [910, 738] on span "4:45pm - 5:45pm" at bounding box center [894, 736] width 133 height 9
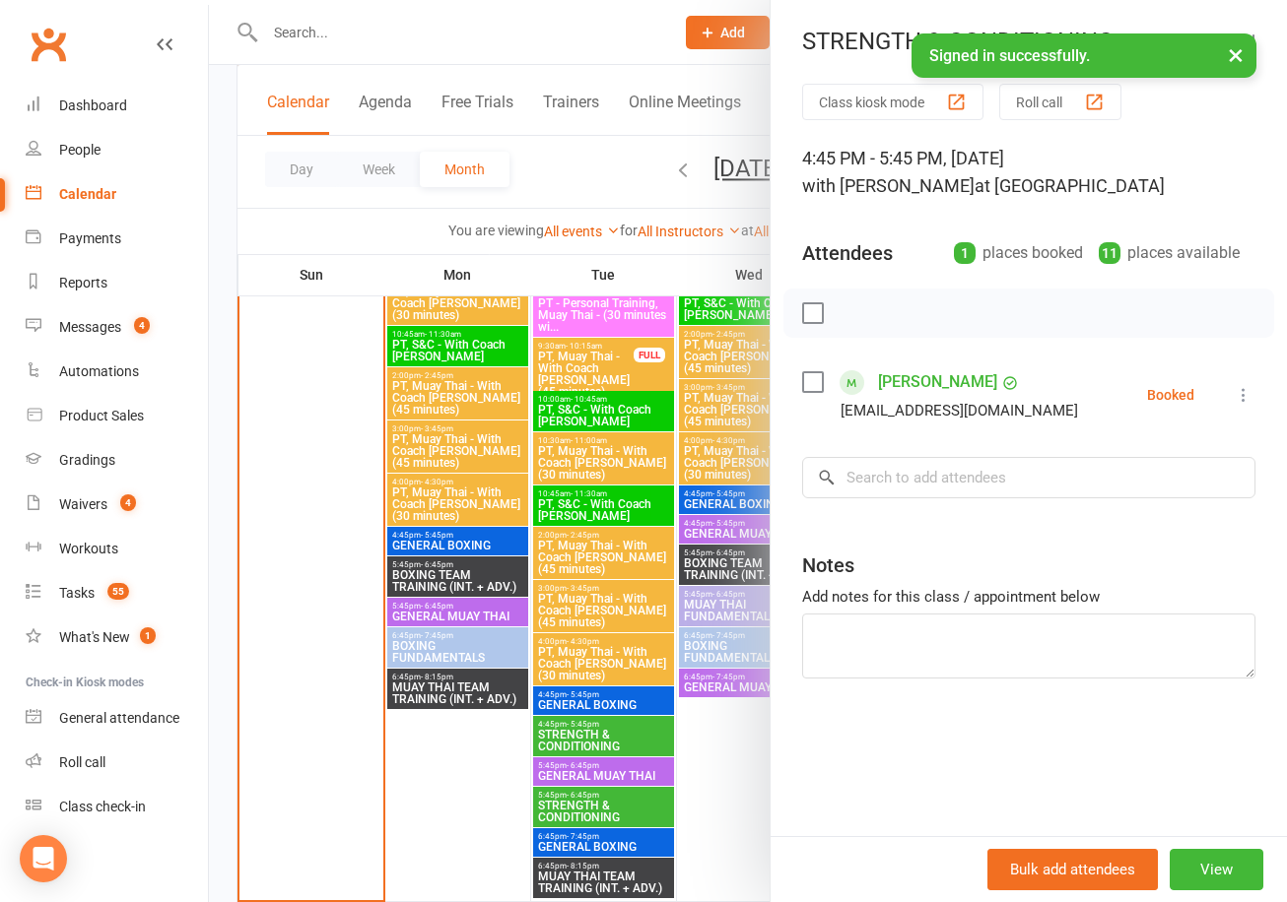
click at [618, 745] on div at bounding box center [748, 451] width 1078 height 902
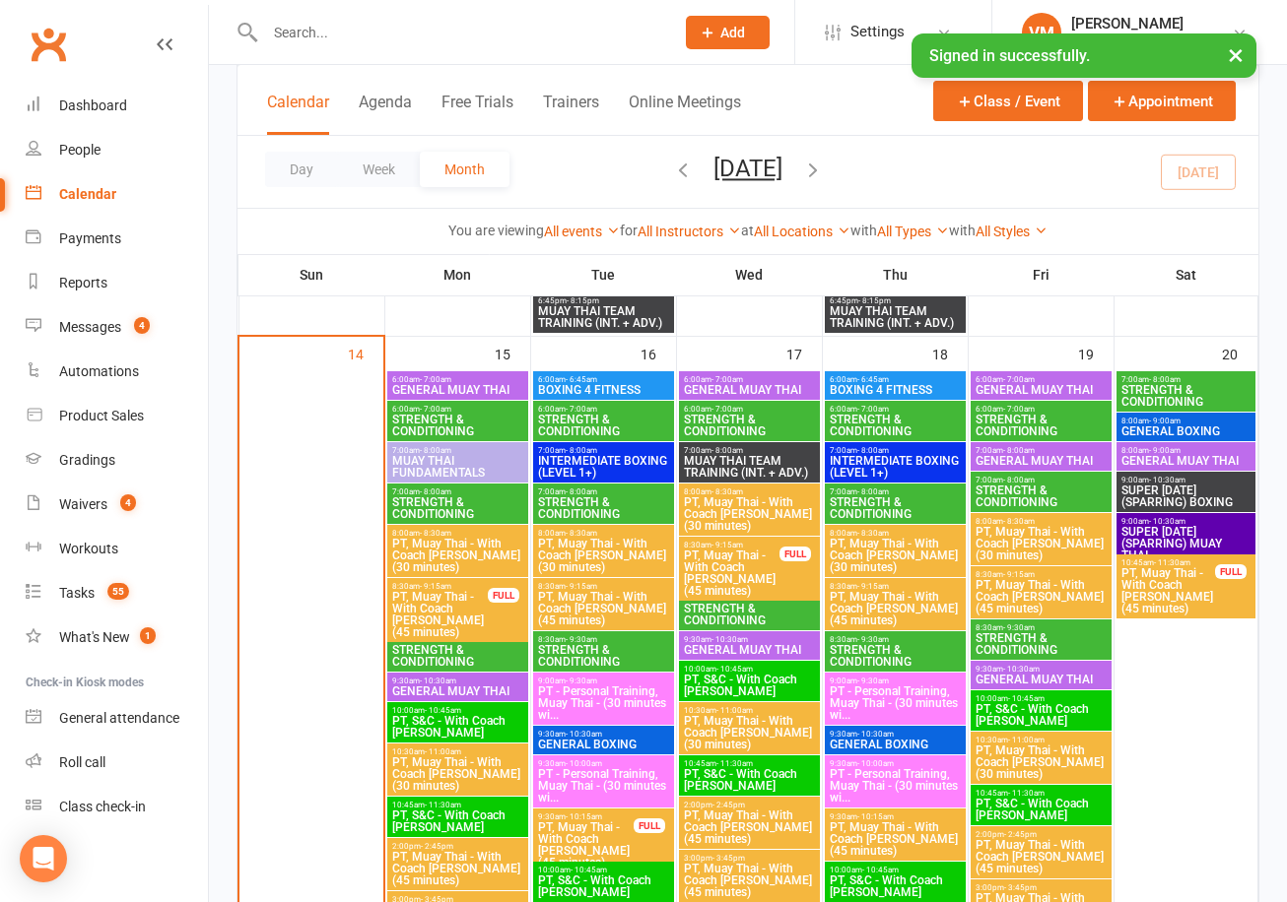
scroll to position [2172, 0]
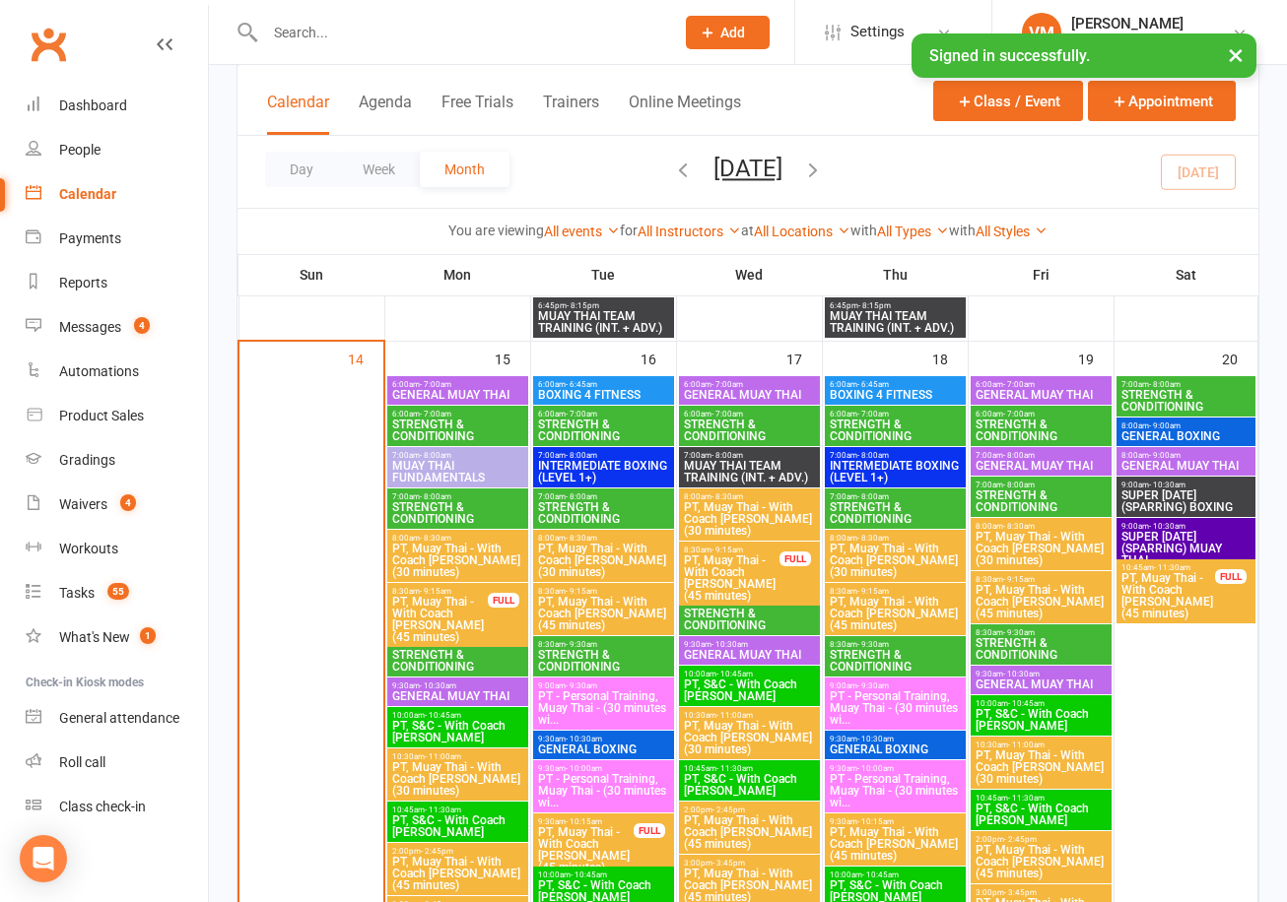
click at [737, 425] on span "STRENGTH & CONDITIONING" at bounding box center [749, 431] width 133 height 24
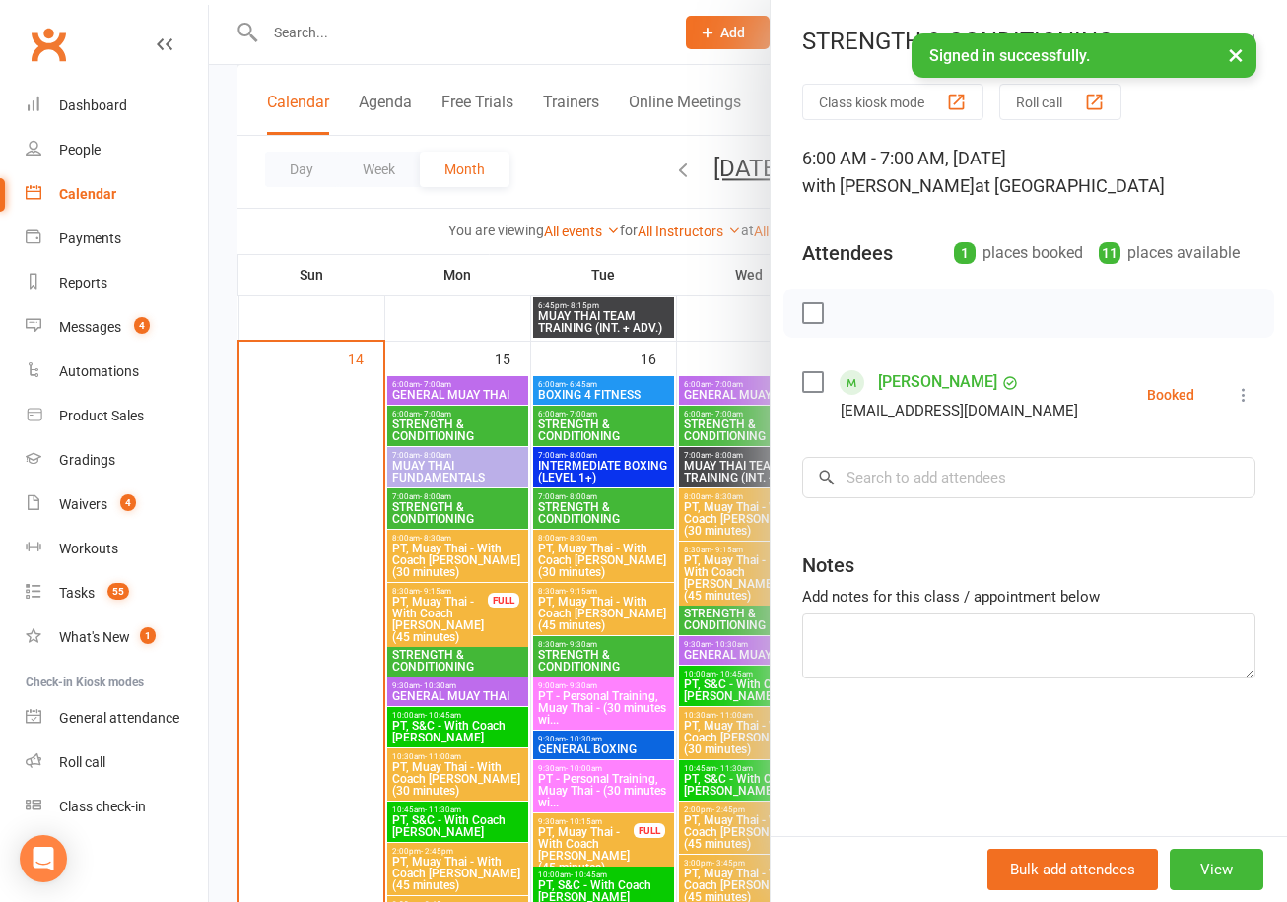
click at [711, 425] on div at bounding box center [748, 451] width 1078 height 902
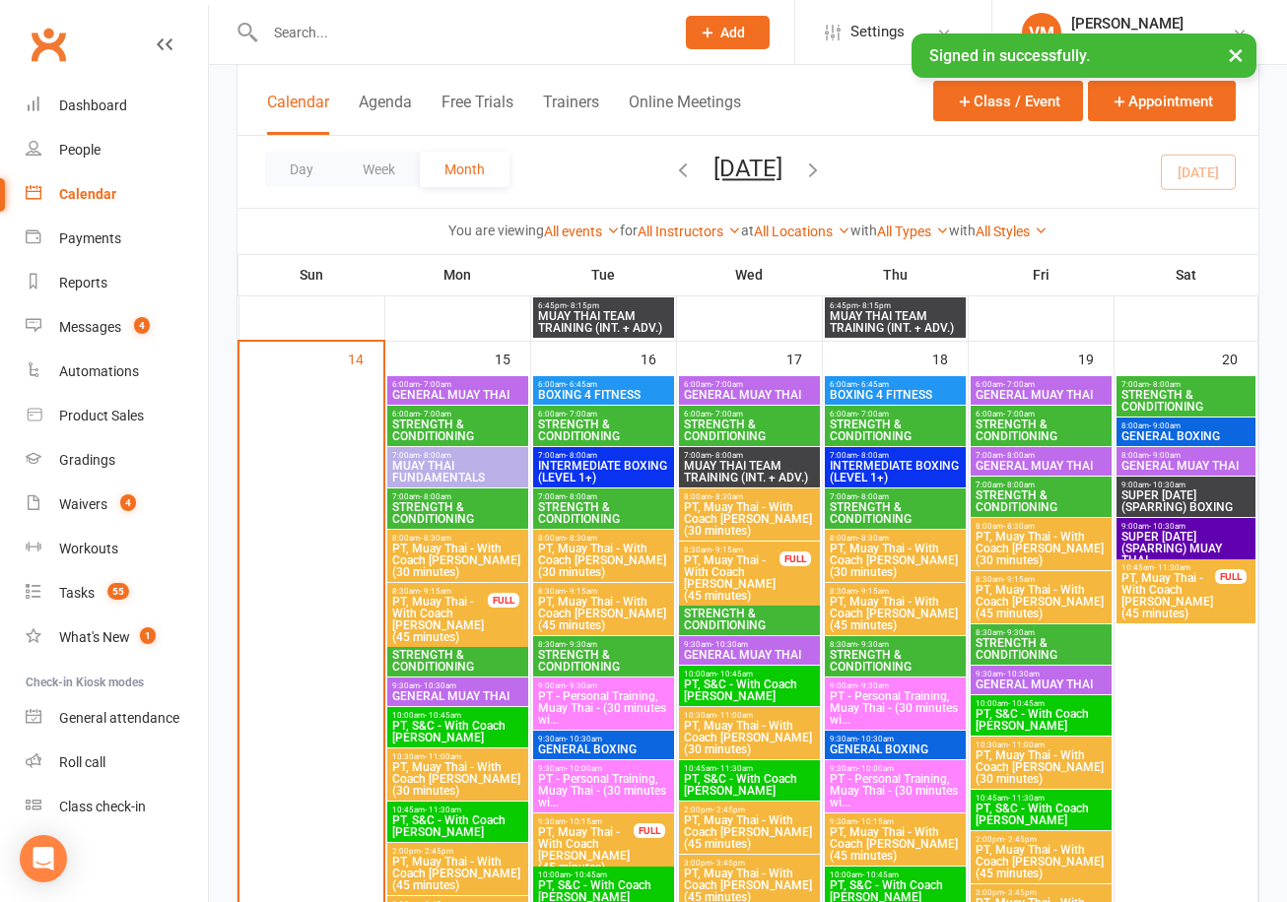
click at [717, 608] on span "STRENGTH & CONDITIONING" at bounding box center [749, 620] width 133 height 24
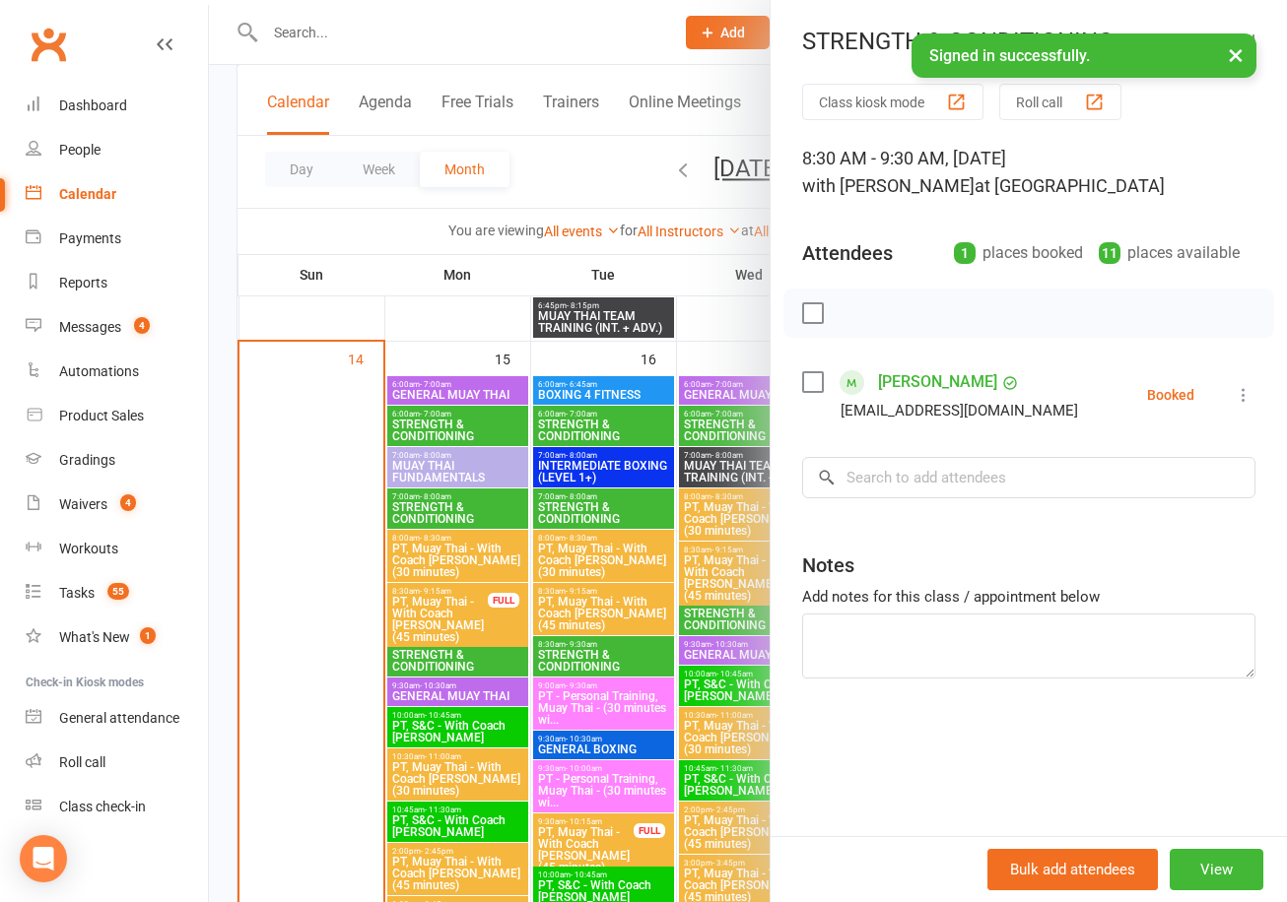
click at [717, 608] on div at bounding box center [748, 451] width 1078 height 902
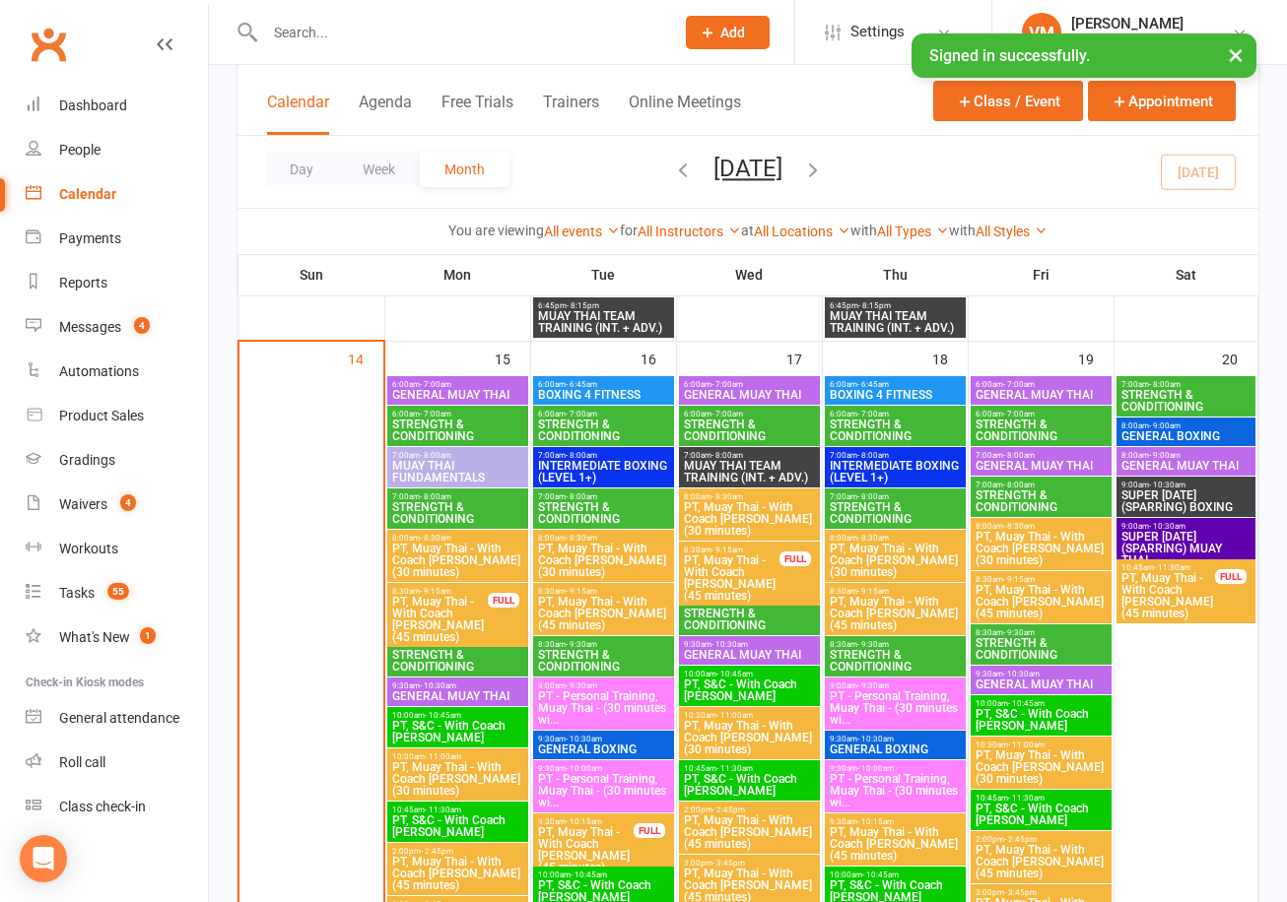
click at [906, 421] on span "STRENGTH & CONDITIONING" at bounding box center [894, 431] width 133 height 24
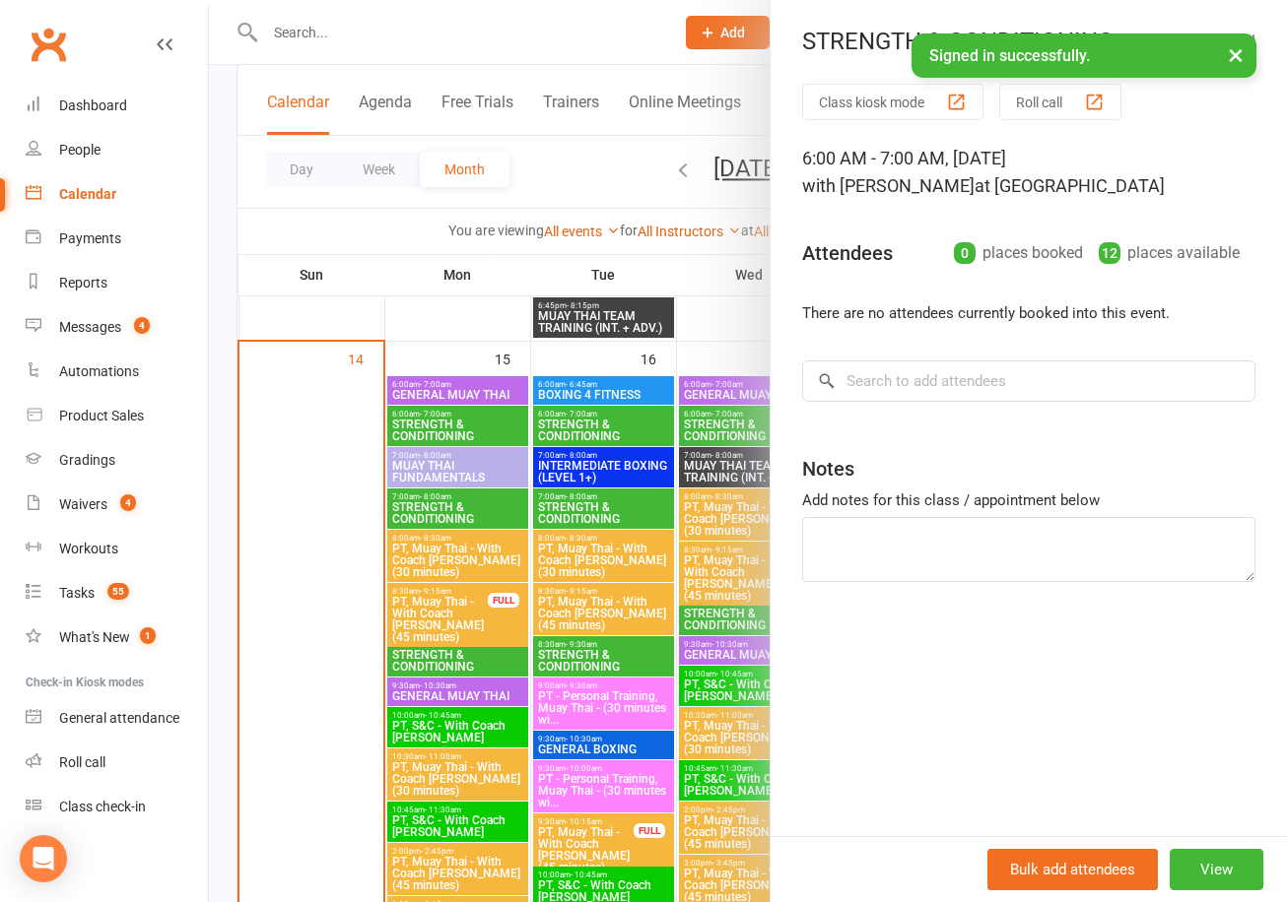
click at [696, 495] on div at bounding box center [748, 451] width 1078 height 902
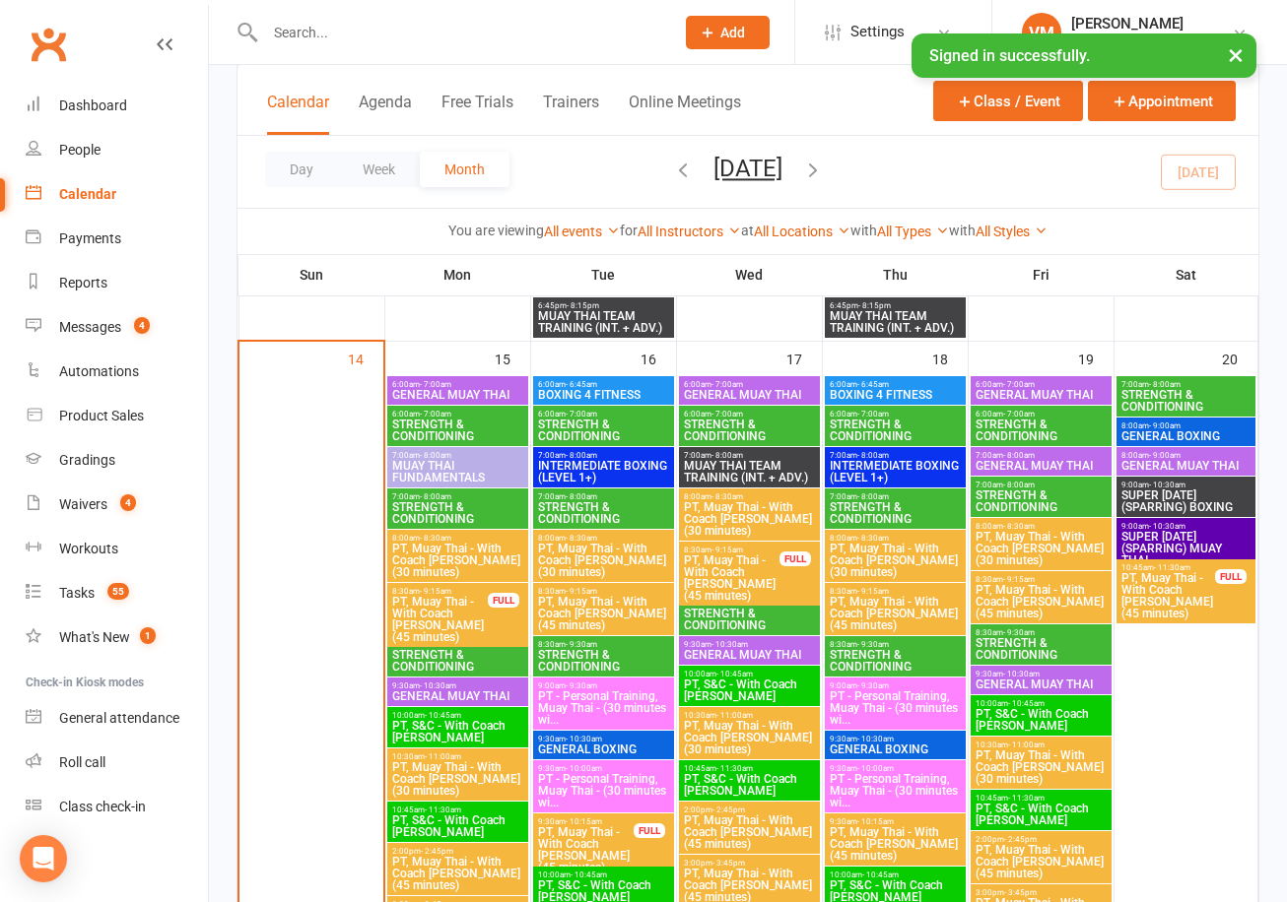
click at [847, 516] on span "STRENGTH & CONDITIONING" at bounding box center [894, 513] width 133 height 24
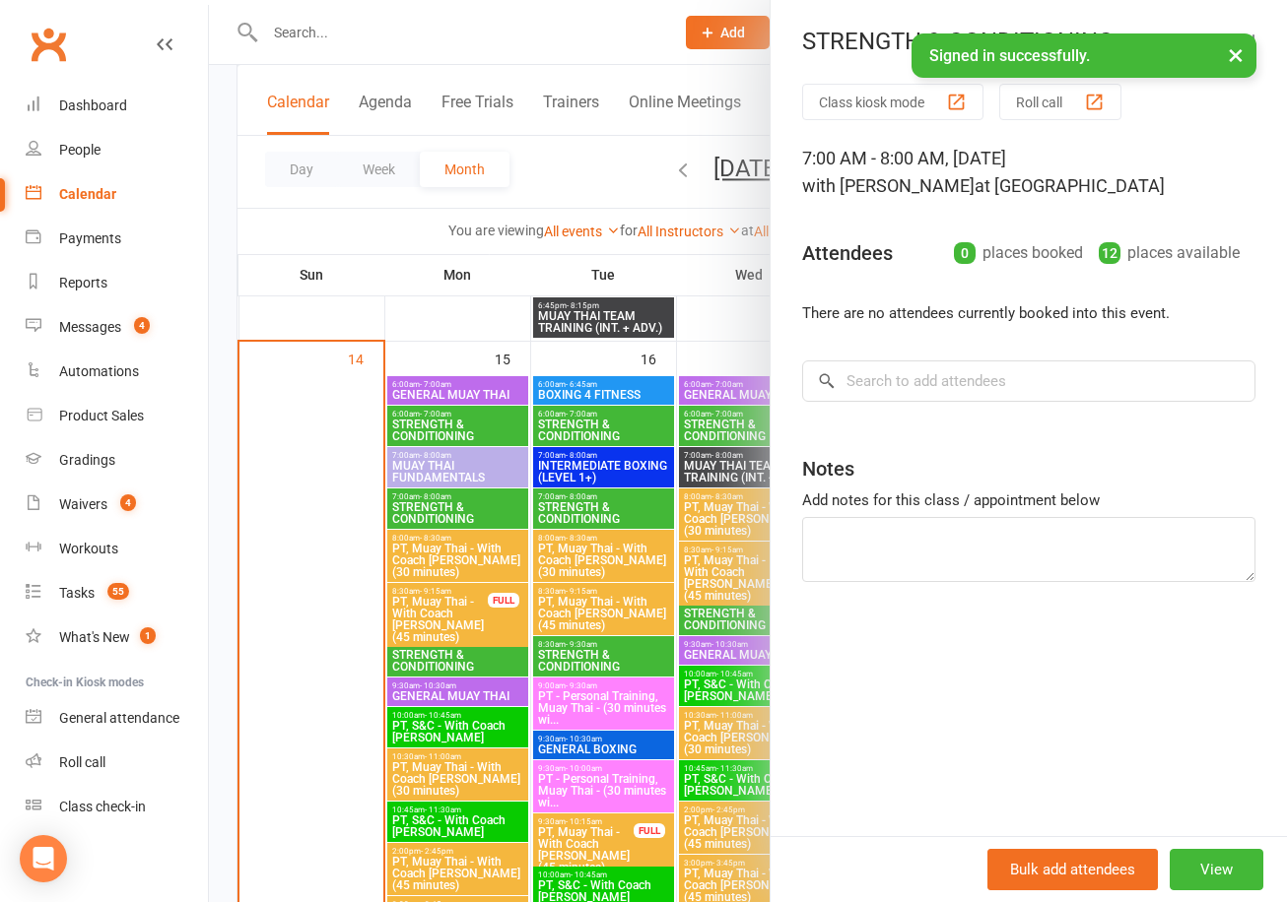
click at [649, 539] on div at bounding box center [748, 451] width 1078 height 902
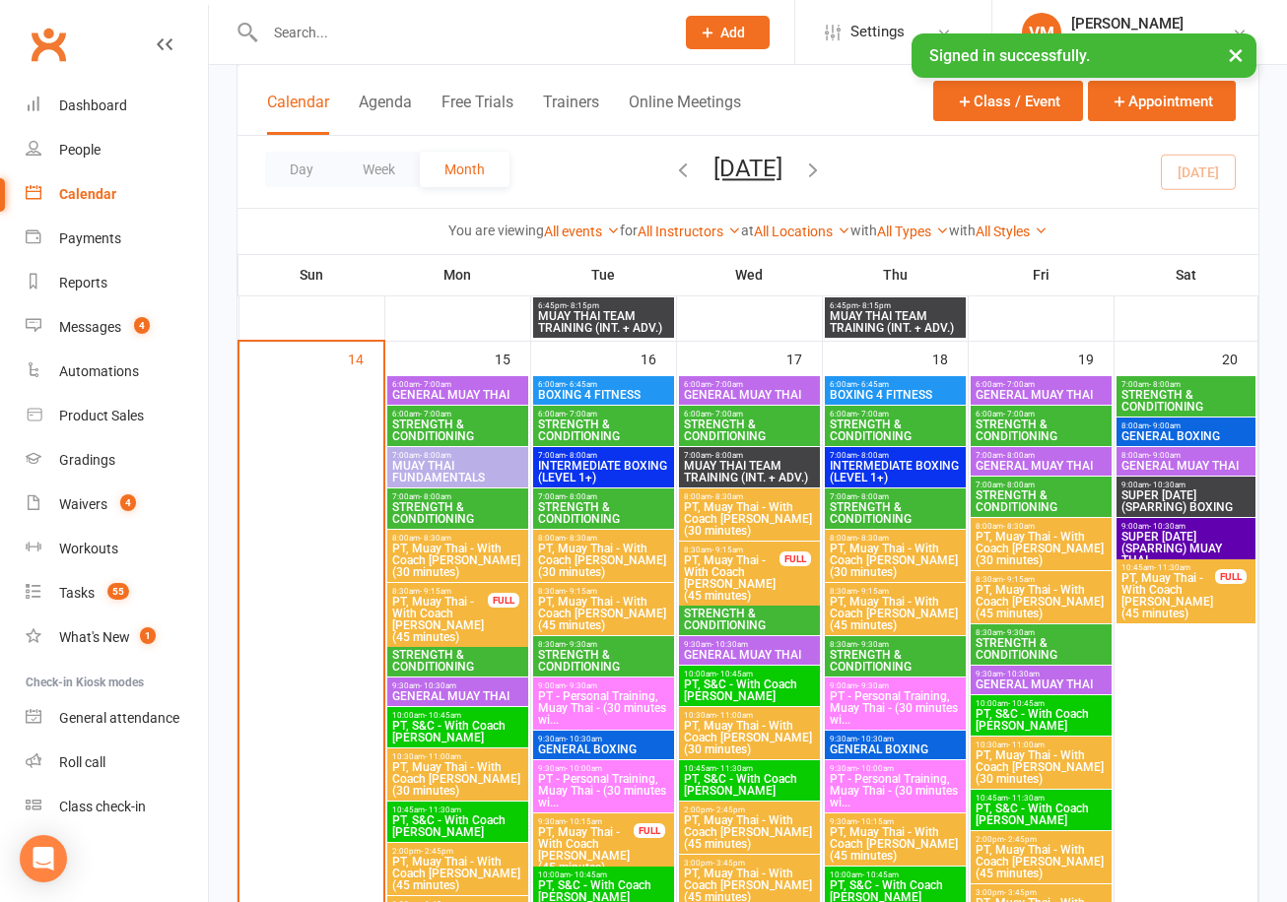
click at [863, 654] on span "STRENGTH & CONDITIONING" at bounding box center [894, 661] width 133 height 24
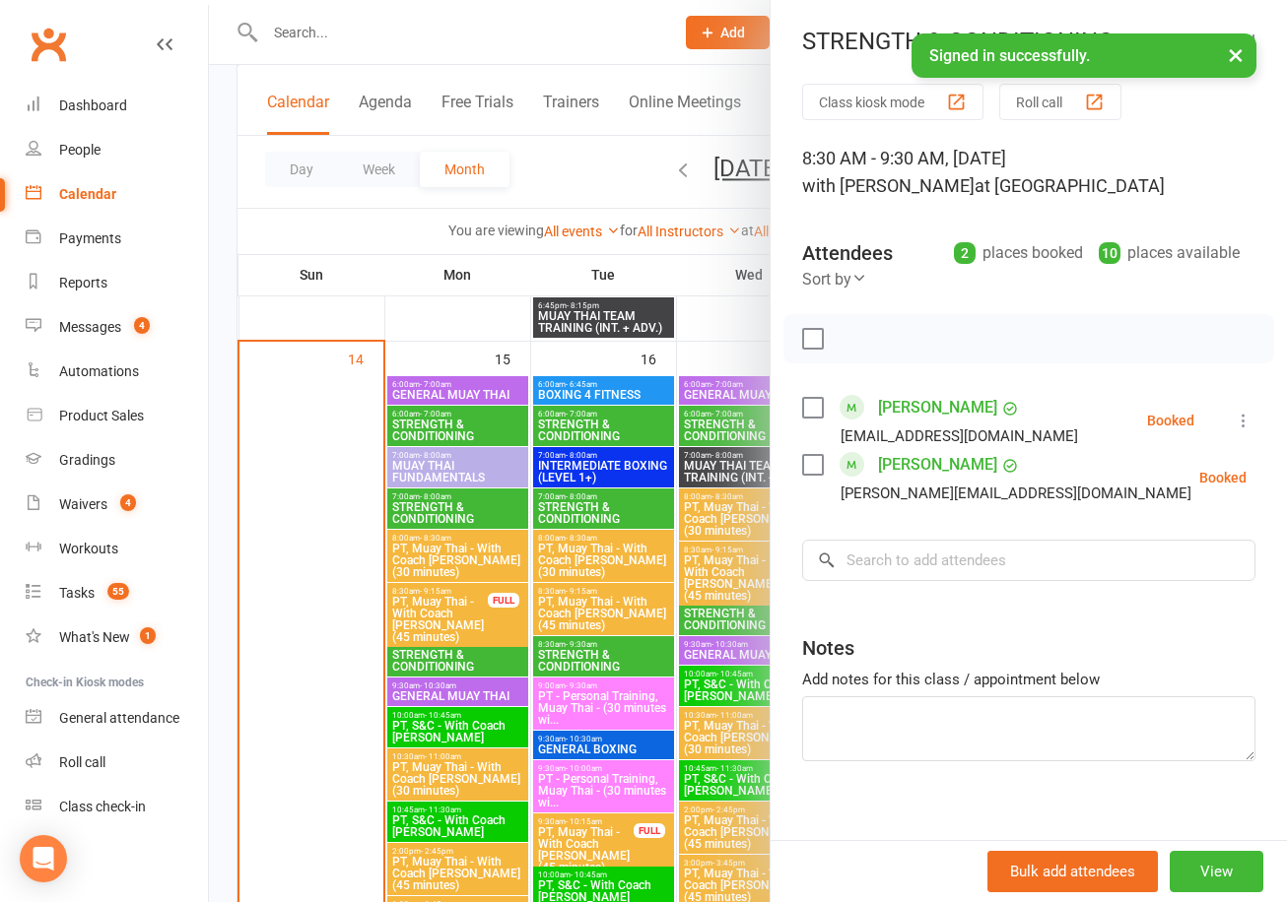
click at [695, 610] on div at bounding box center [748, 451] width 1078 height 902
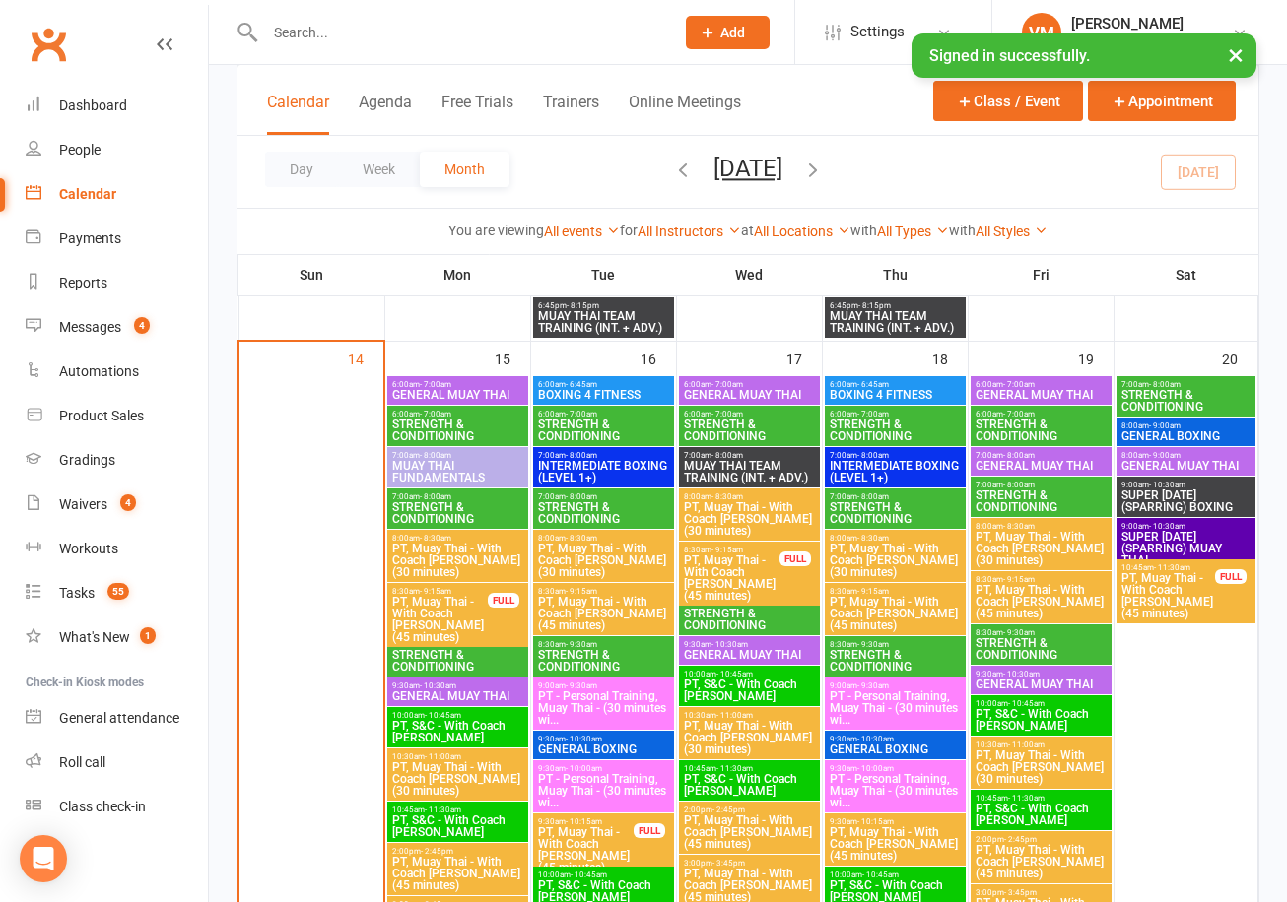
click at [1167, 390] on span "STRENGTH & CONDITIONING" at bounding box center [1186, 401] width 132 height 24
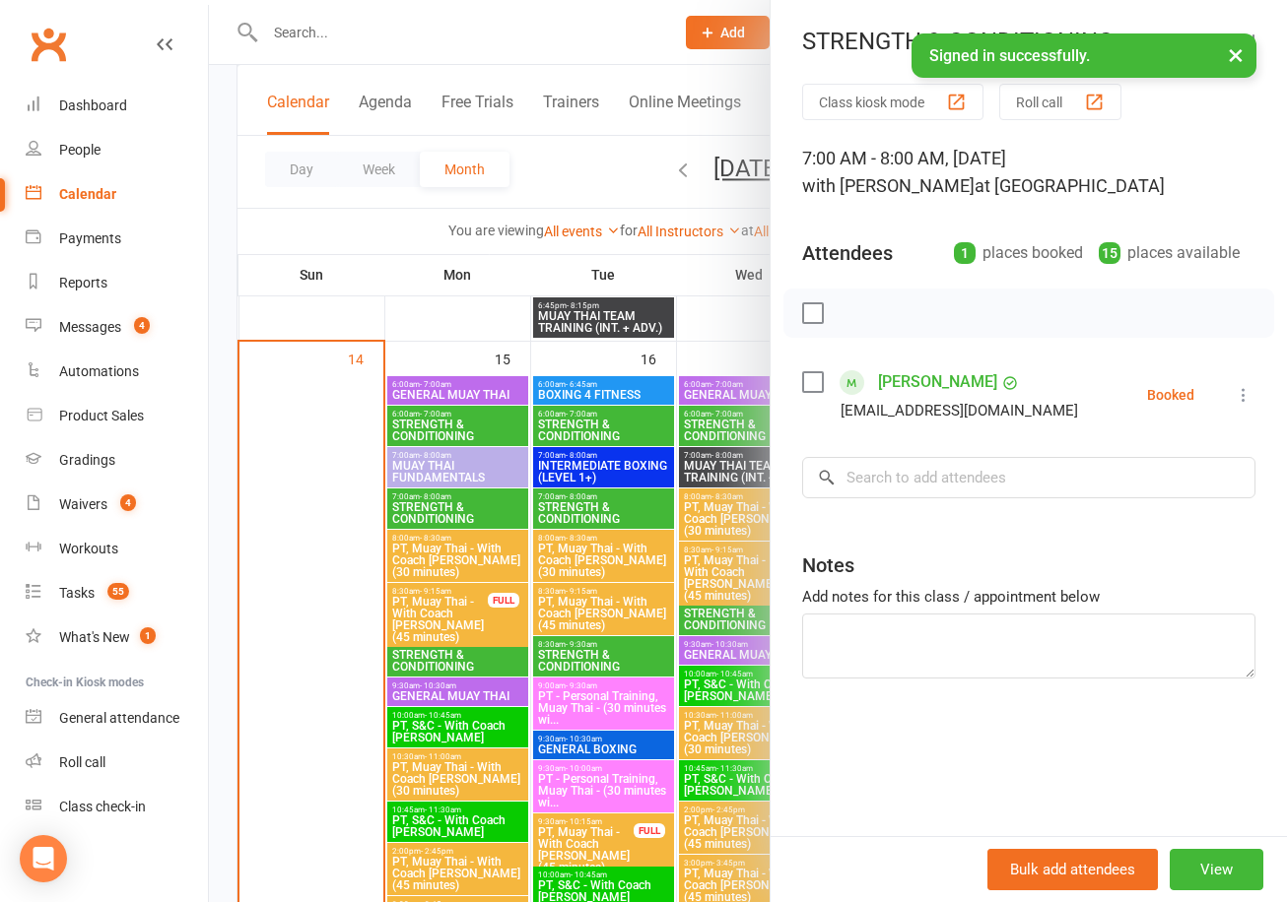
click at [647, 550] on div at bounding box center [748, 451] width 1078 height 902
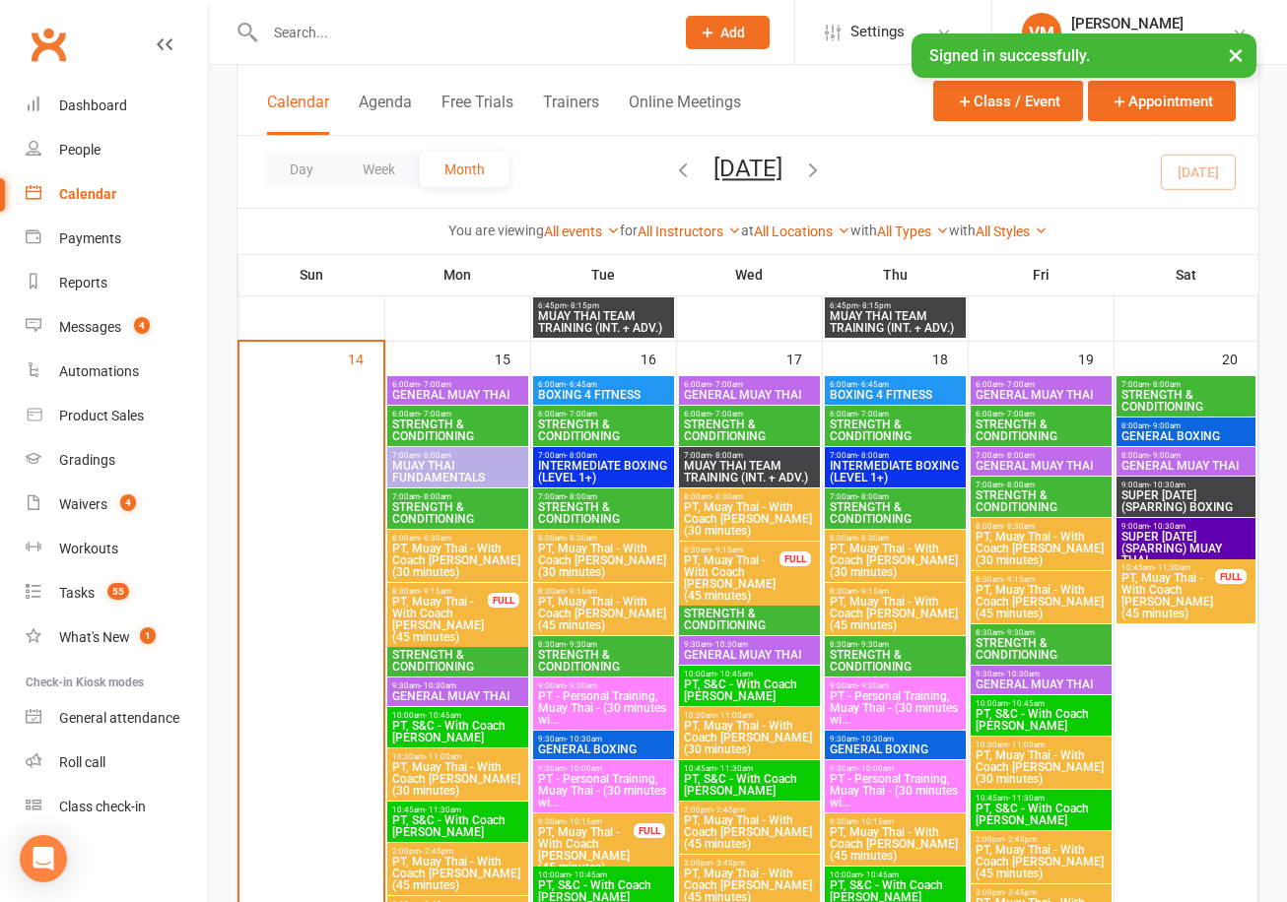
click at [1030, 434] on span "STRENGTH & CONDITIONING" at bounding box center [1040, 431] width 133 height 24
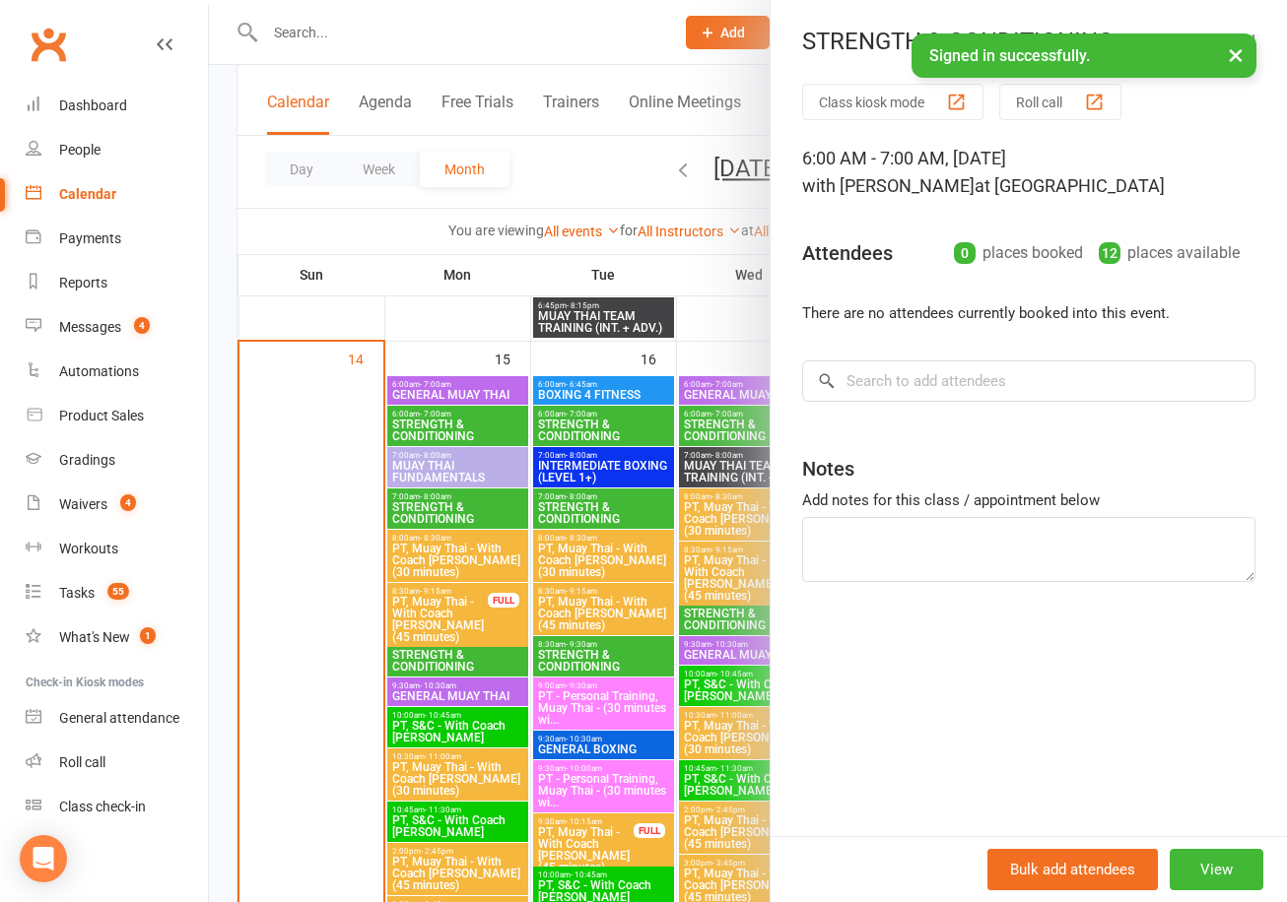
click at [670, 544] on div at bounding box center [748, 451] width 1078 height 902
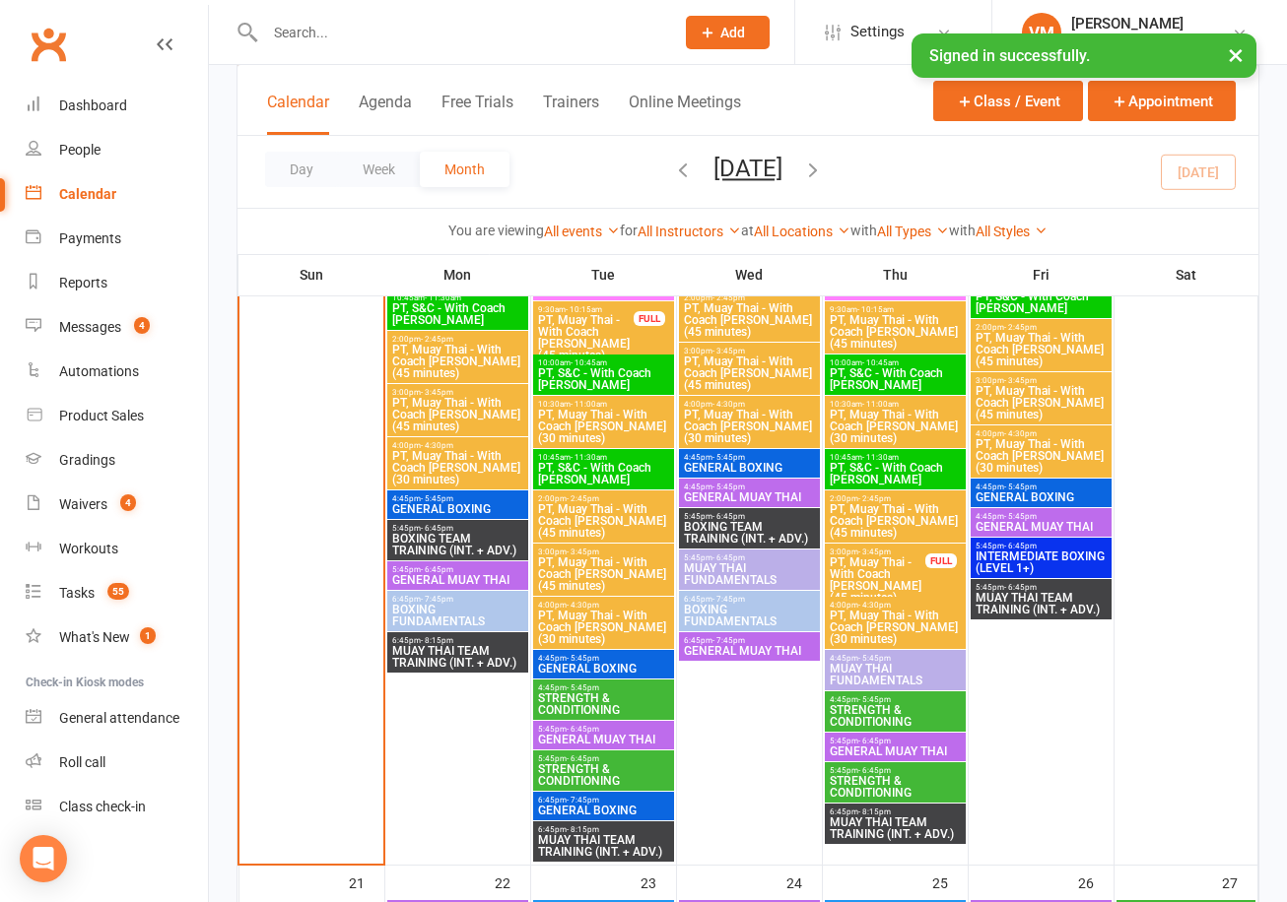
scroll to position [2700, 0]
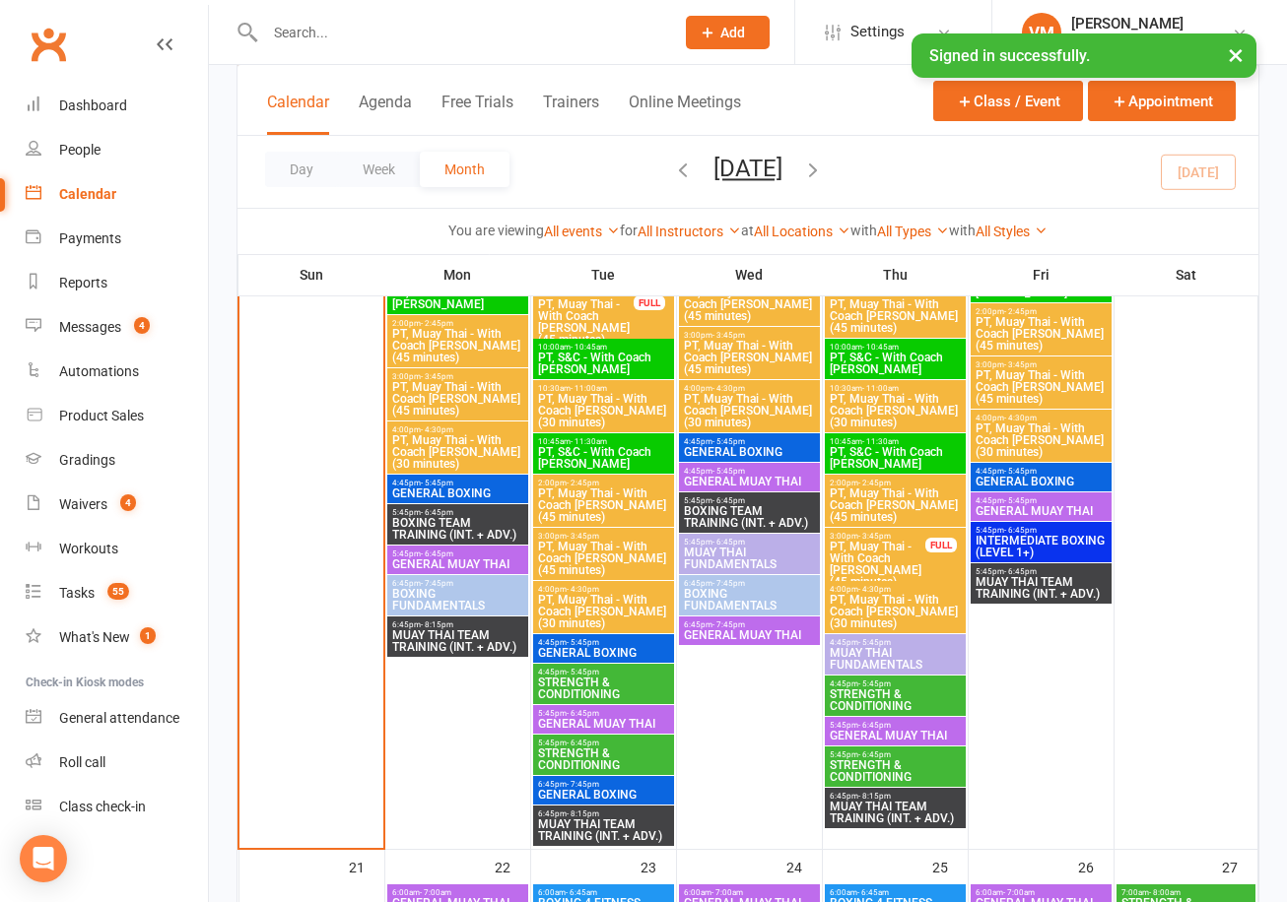
click at [876, 713] on div "4:45pm - 5:45pm STRENGTH & CONDITIONING" at bounding box center [895, 696] width 141 height 40
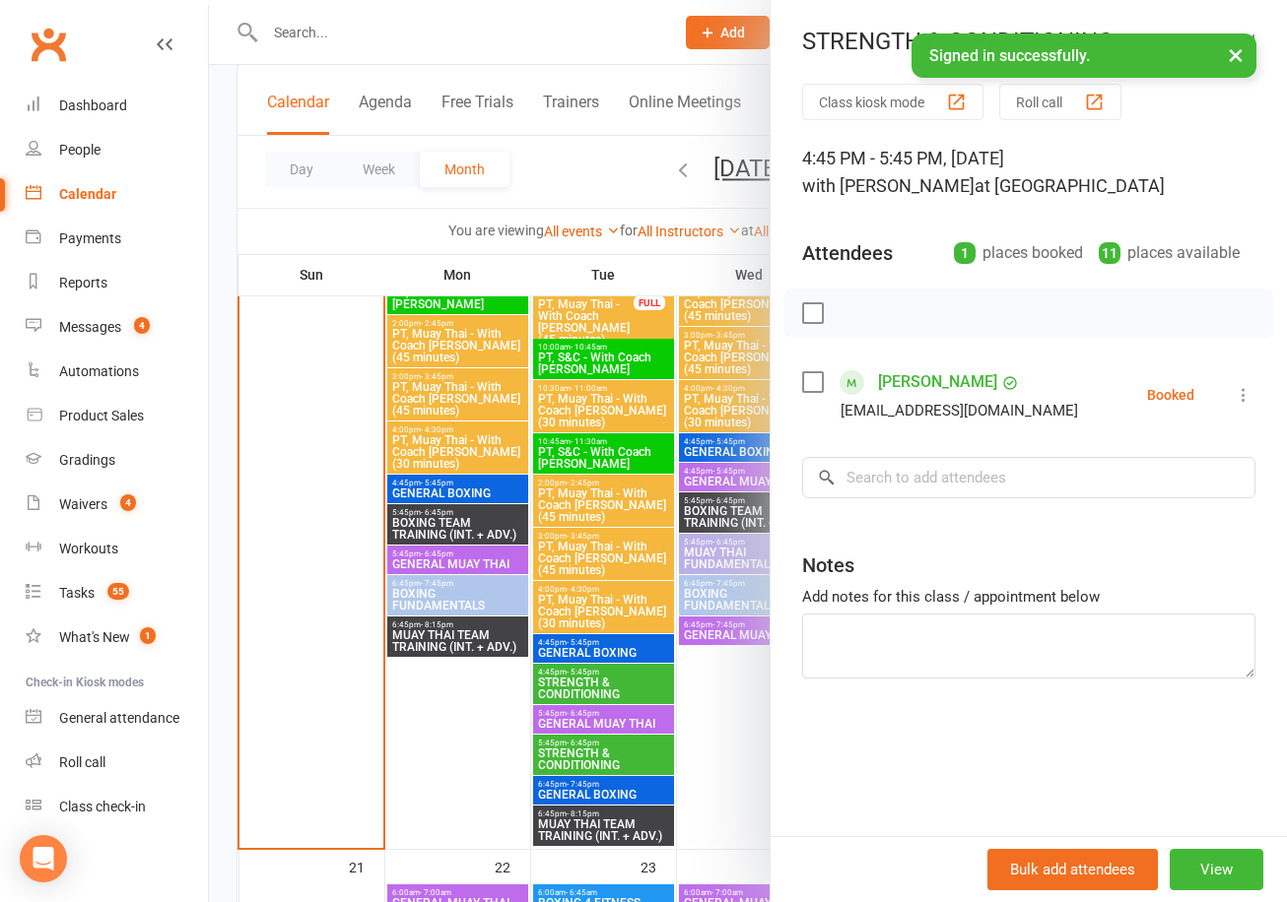
click at [659, 660] on div at bounding box center [748, 451] width 1078 height 902
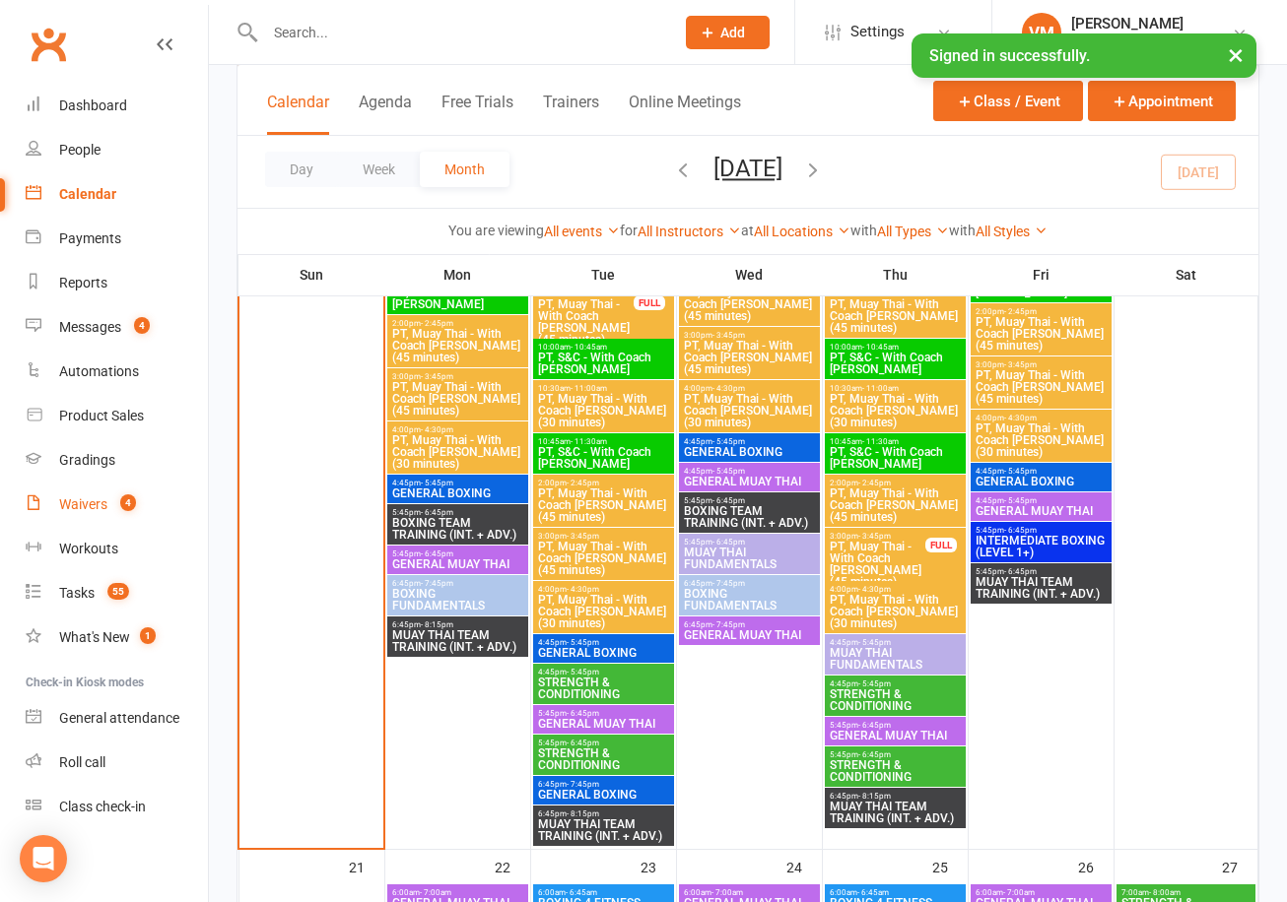
click at [99, 495] on link "Waivers 4" at bounding box center [117, 505] width 182 height 44
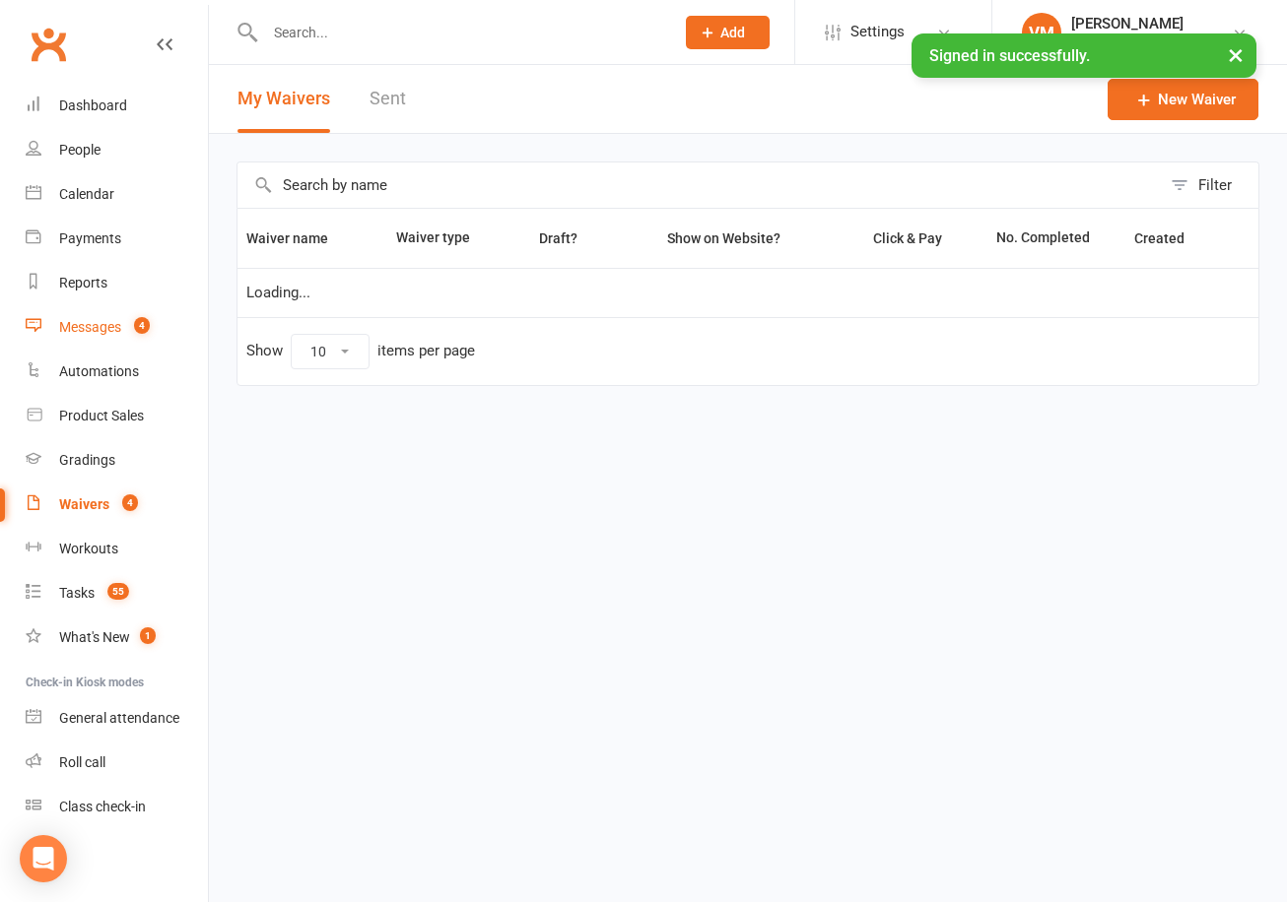
click at [102, 324] on div "Messages" at bounding box center [90, 327] width 62 height 16
